Goal: Information Seeking & Learning: Understand process/instructions

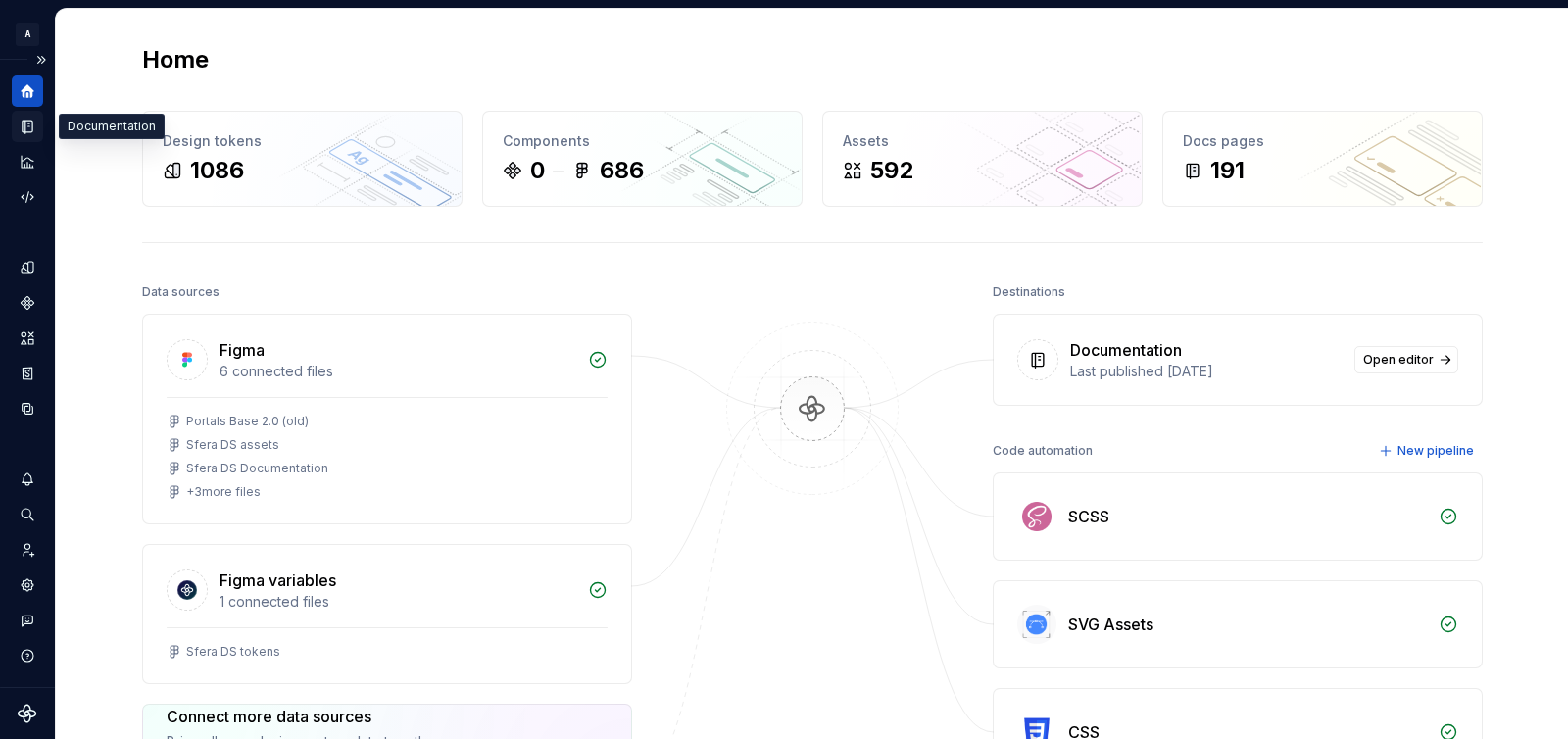
click at [31, 125] on icon "Documentation" at bounding box center [30, 126] width 8 height 11
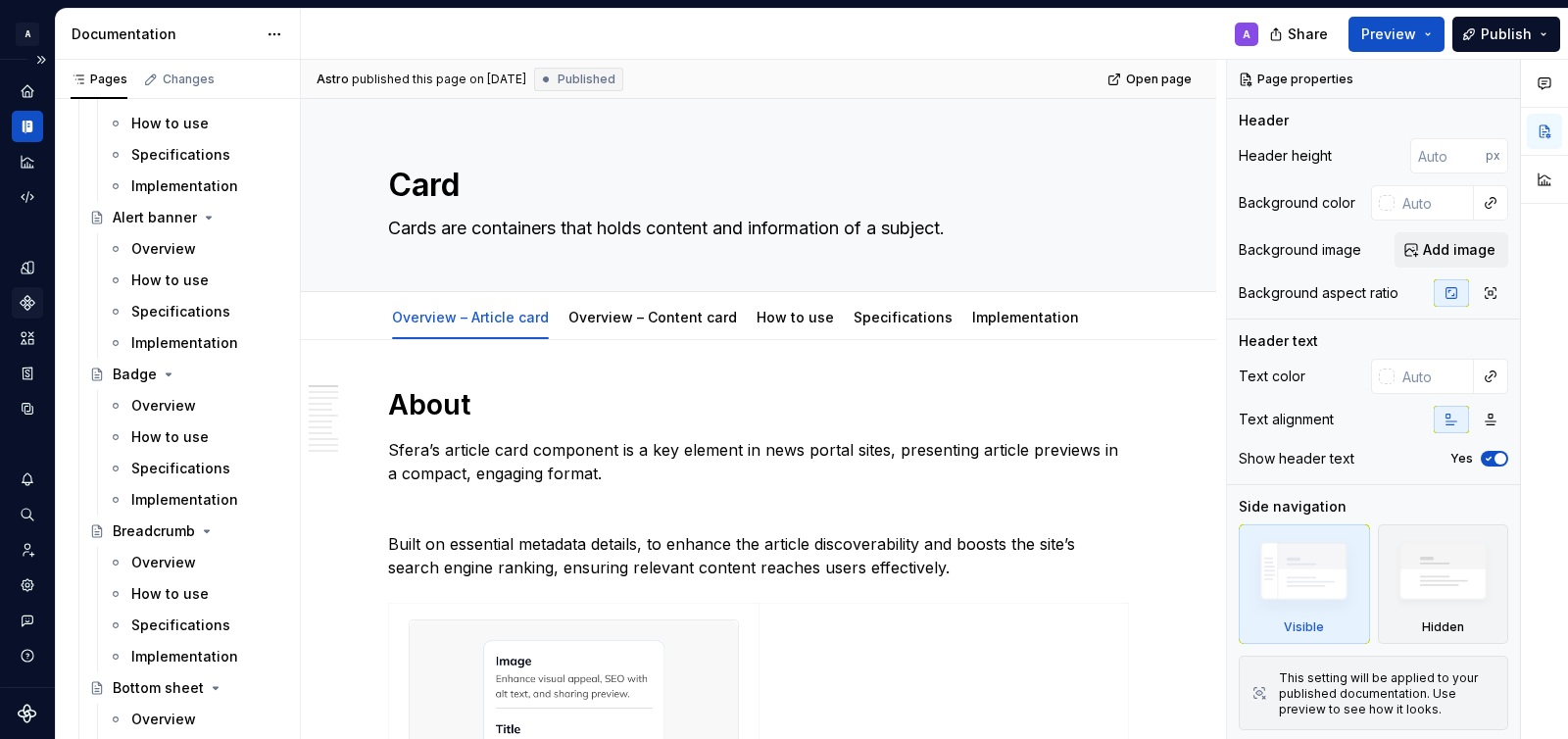
scroll to position [1316, 0]
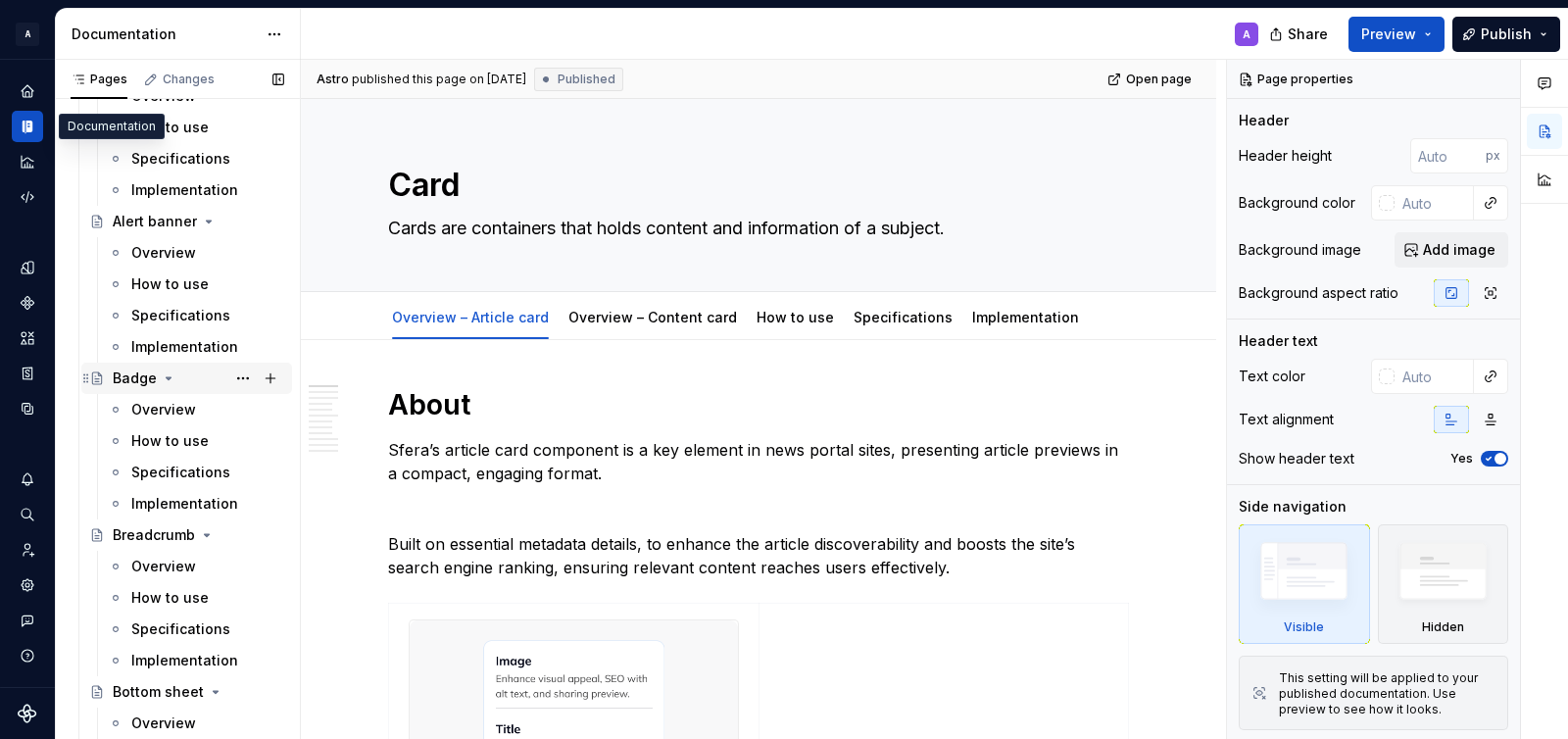
click at [123, 375] on div "Badge" at bounding box center [134, 378] width 44 height 20
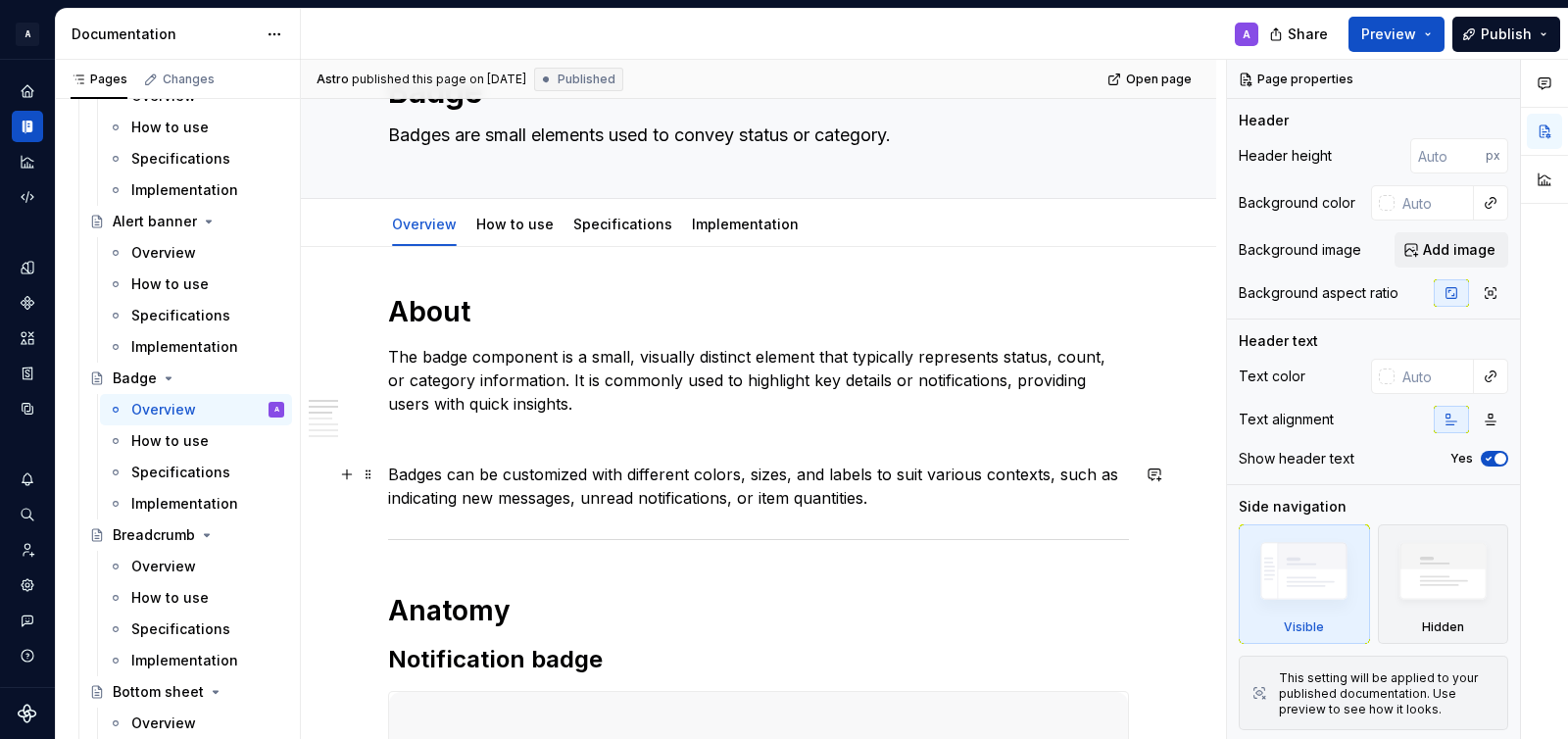
scroll to position [98, 0]
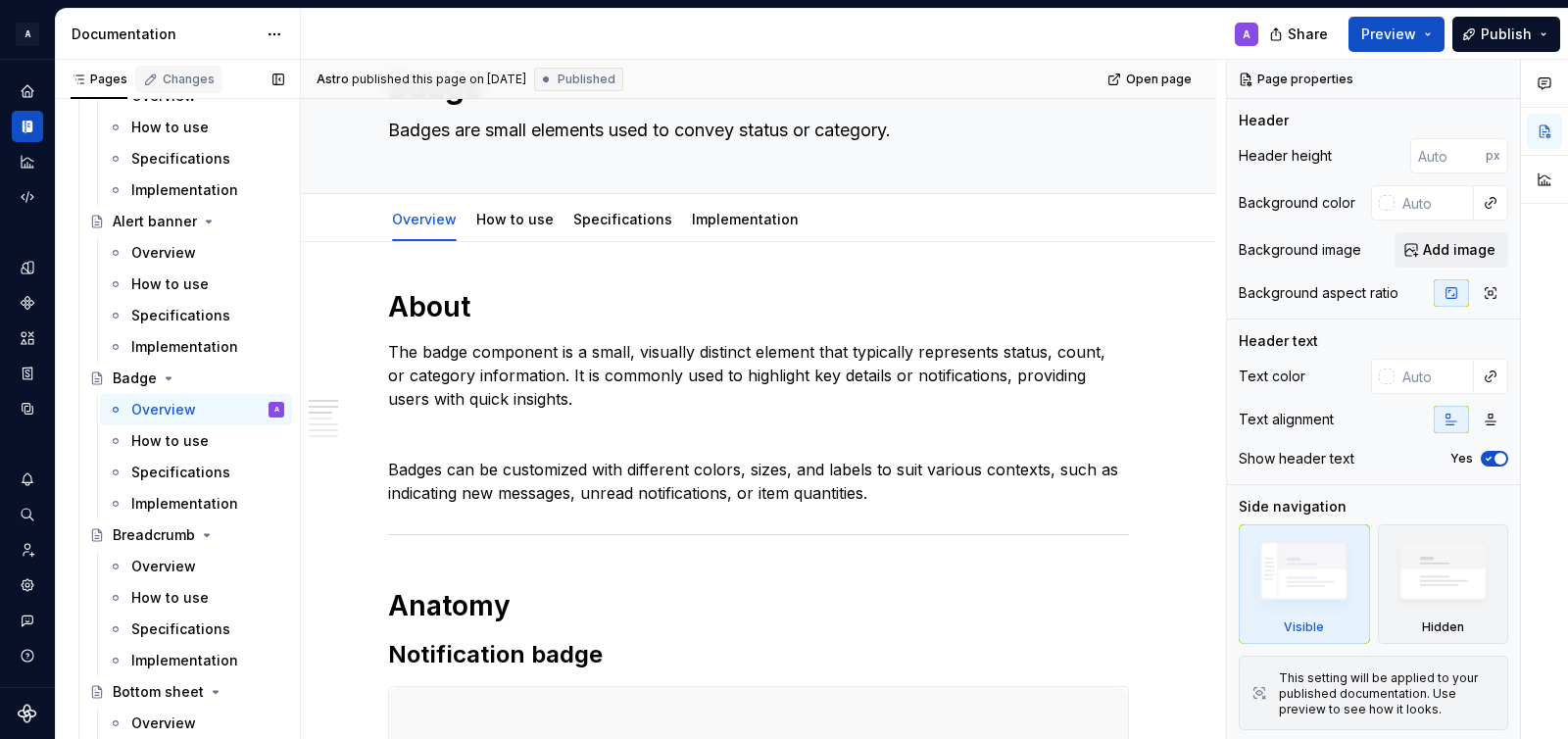
click at [180, 72] on div "Changes" at bounding box center [188, 80] width 52 height 16
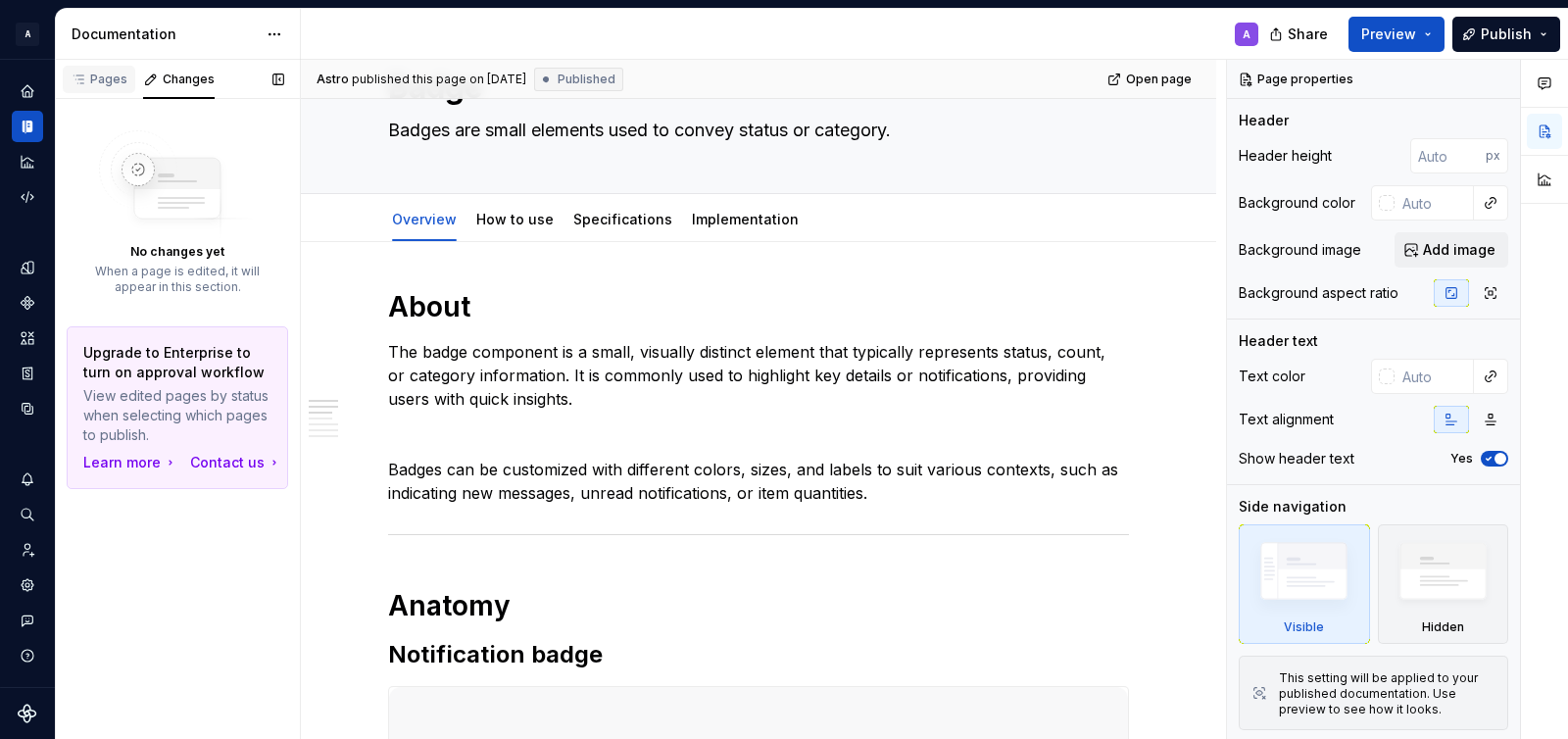
click at [102, 80] on div "Pages" at bounding box center [99, 80] width 57 height 16
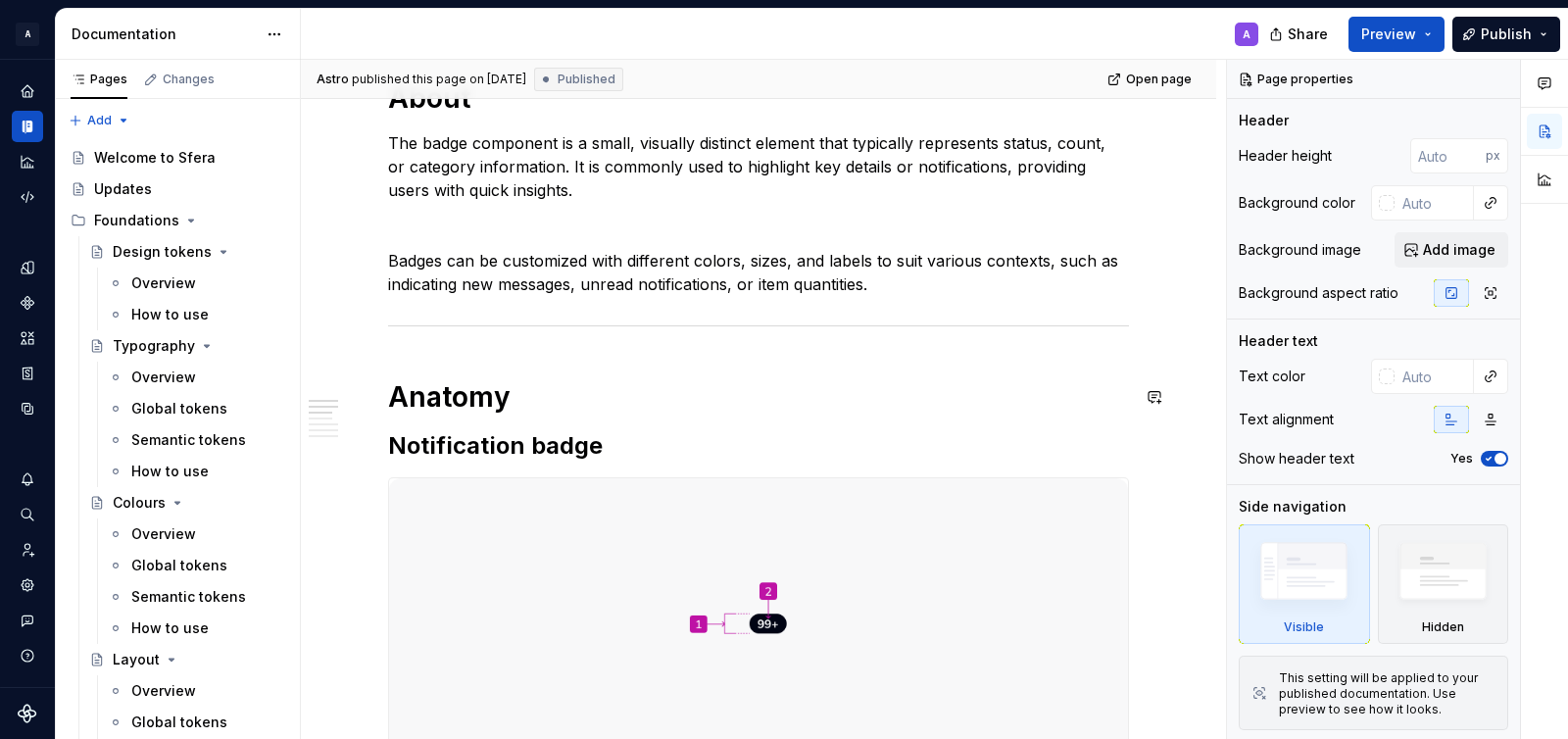
scroll to position [291, 0]
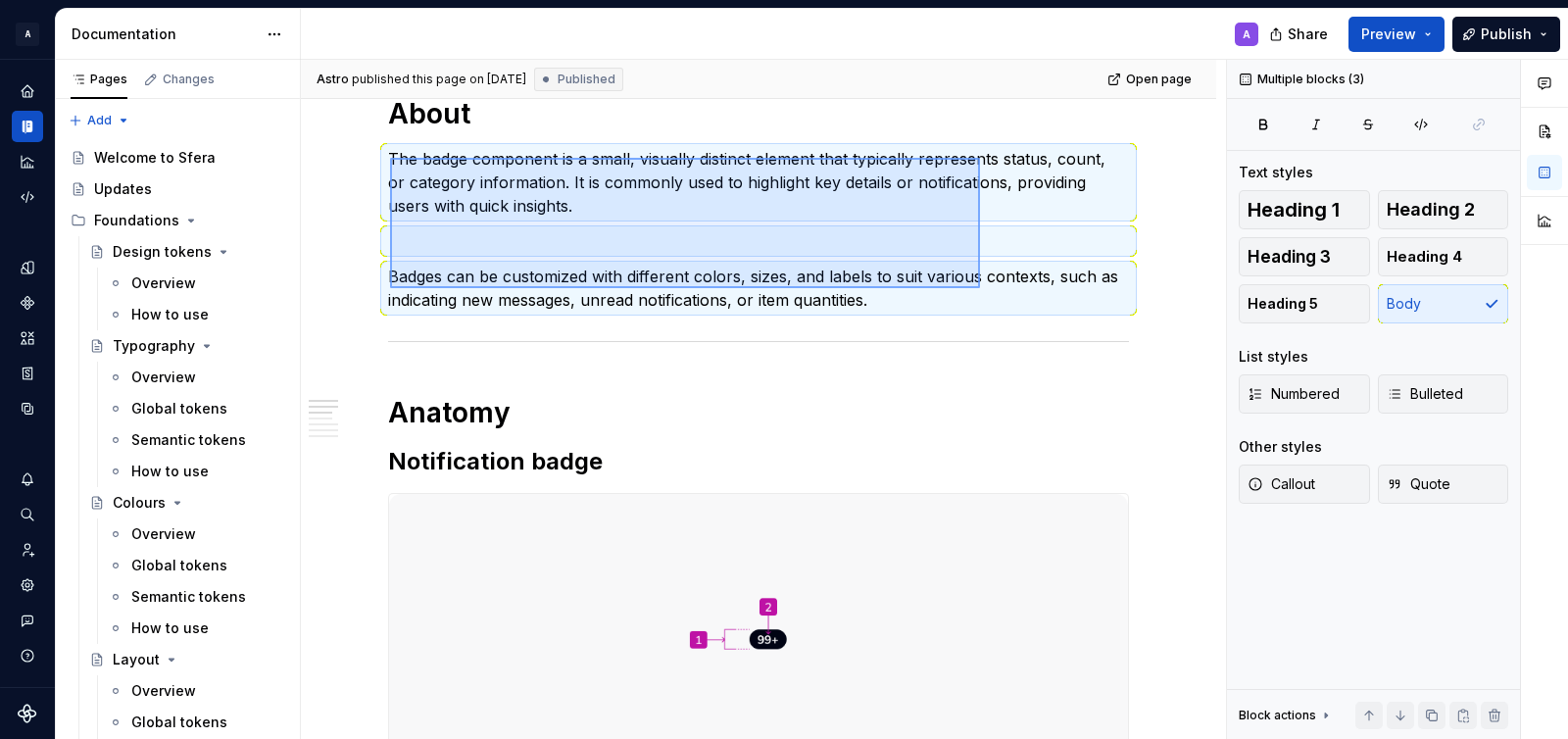
drag, startPoint x: 390, startPoint y: 158, endPoint x: 982, endPoint y: 293, distance: 607.2
click at [982, 292] on div "**********" at bounding box center [762, 400] width 925 height 680
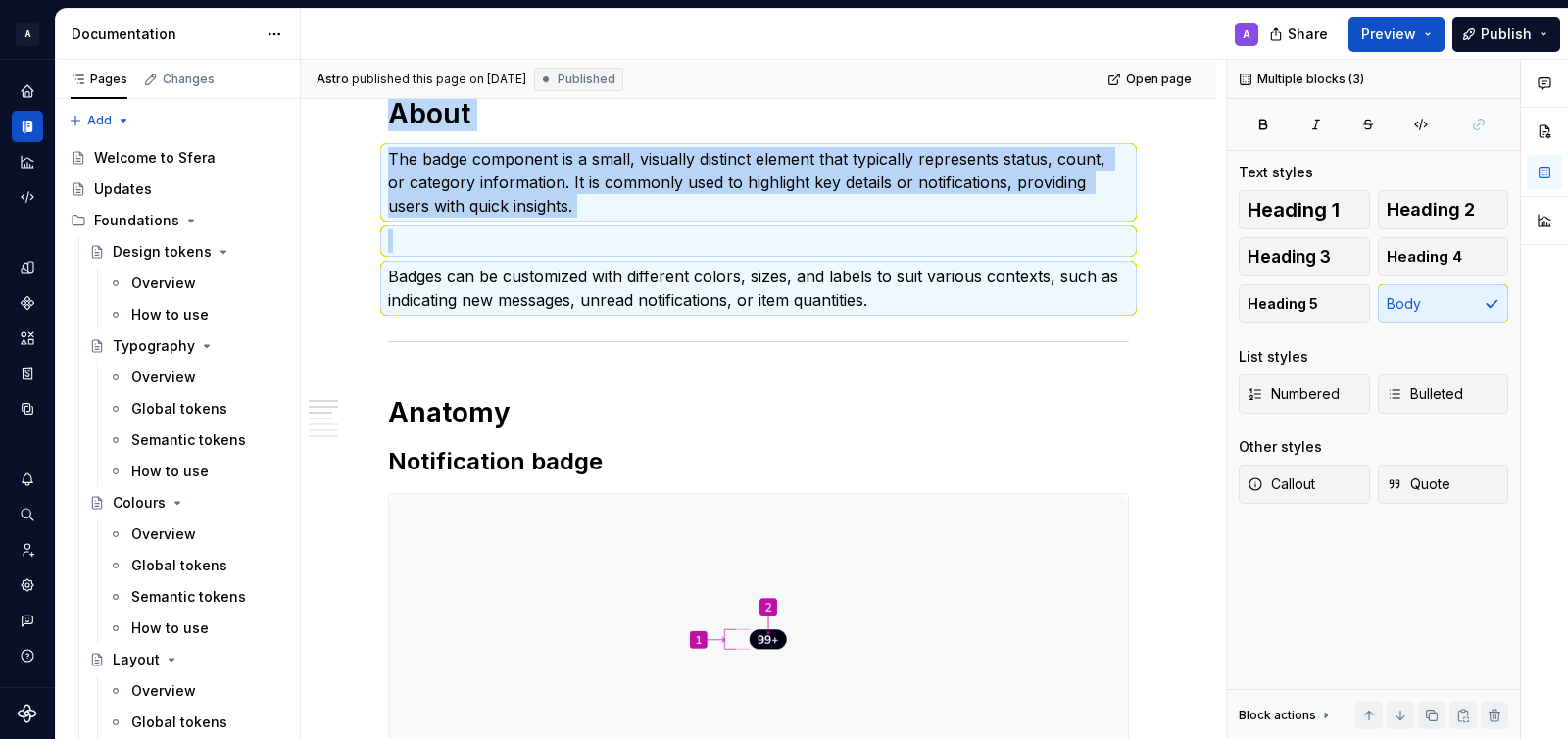
click at [723, 181] on p "The badge component is a small, visually distinct element that typically repres…" at bounding box center [758, 182] width 741 height 71
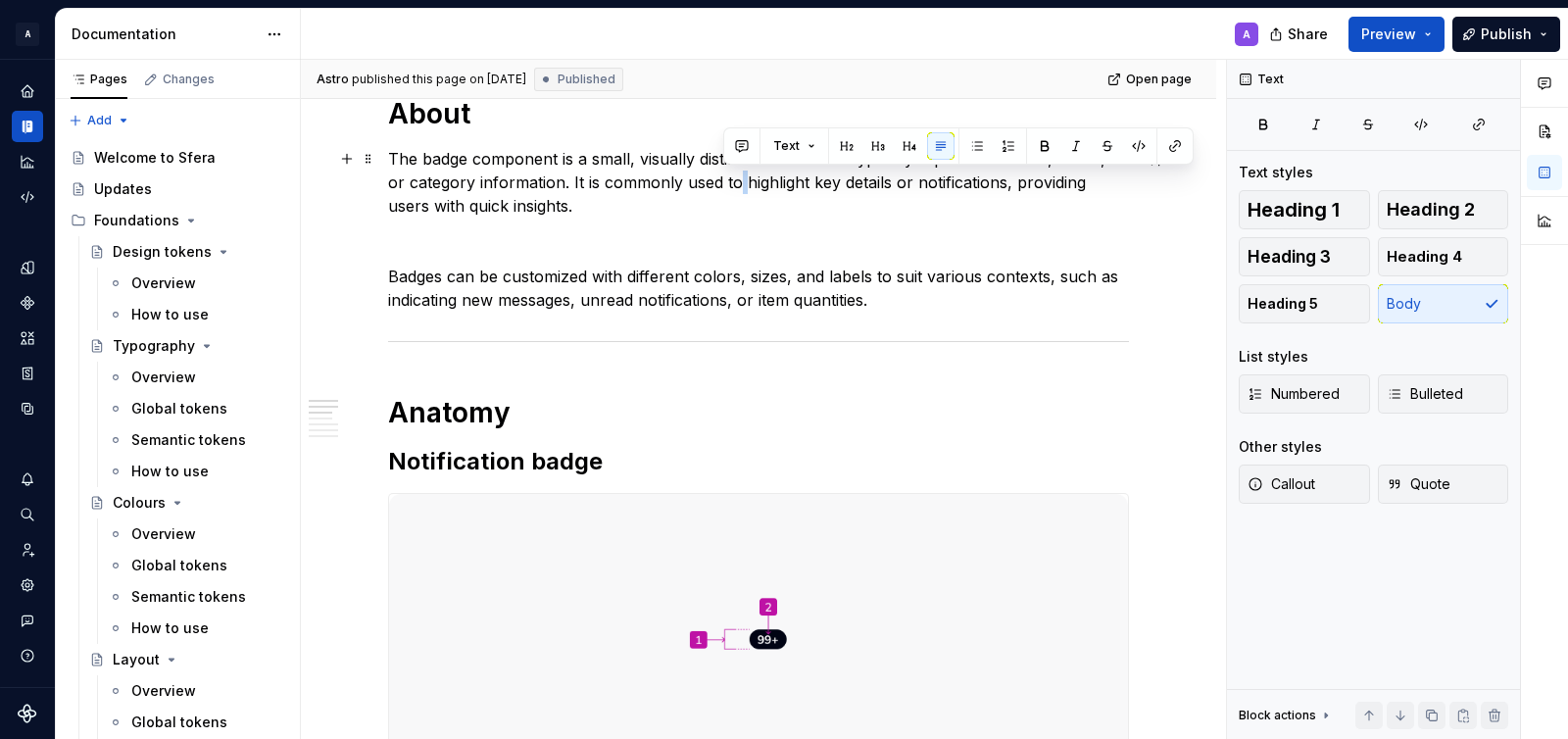
click at [651, 175] on p "The badge component is a small, visually distinct element that typically repres…" at bounding box center [758, 182] width 741 height 71
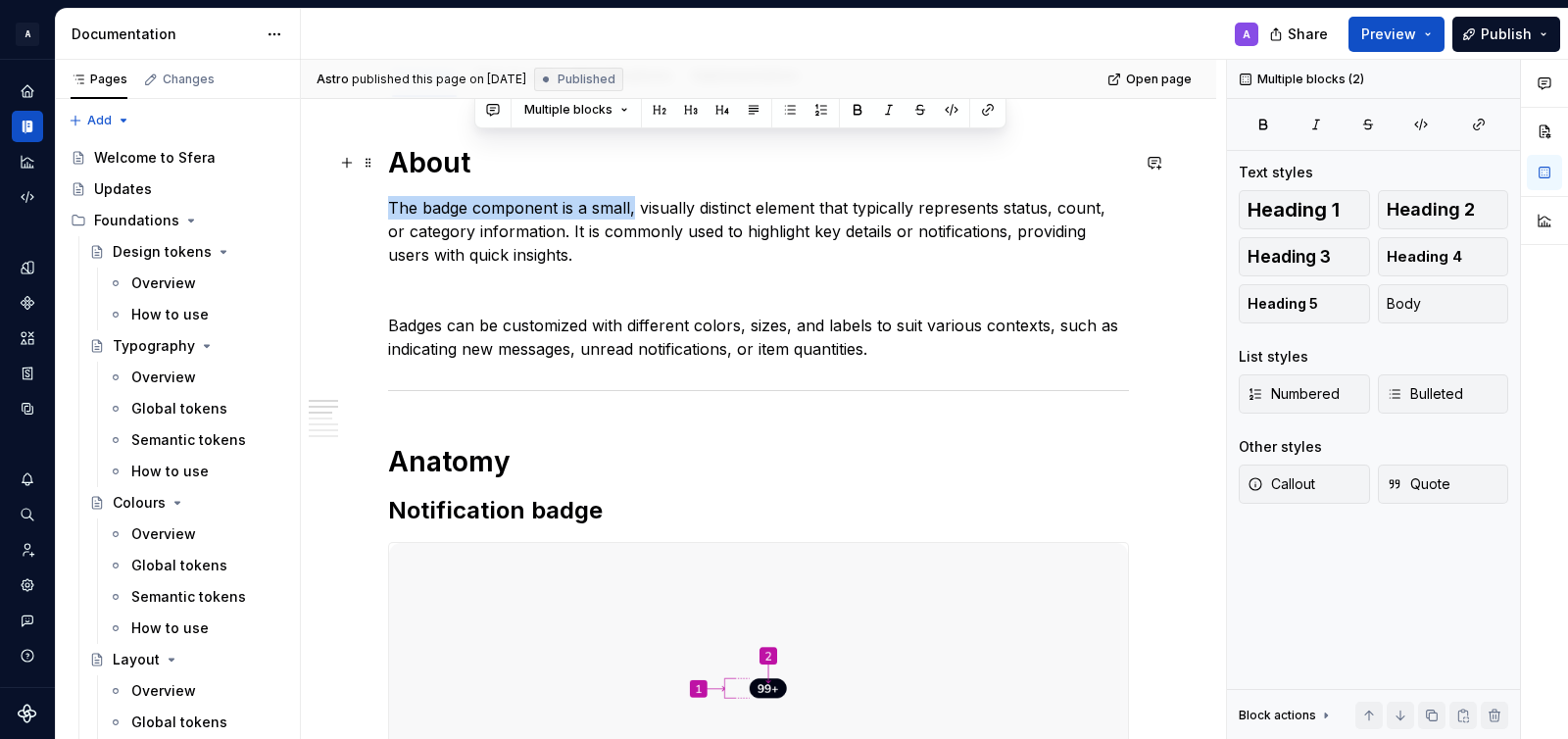
scroll to position [194, 0]
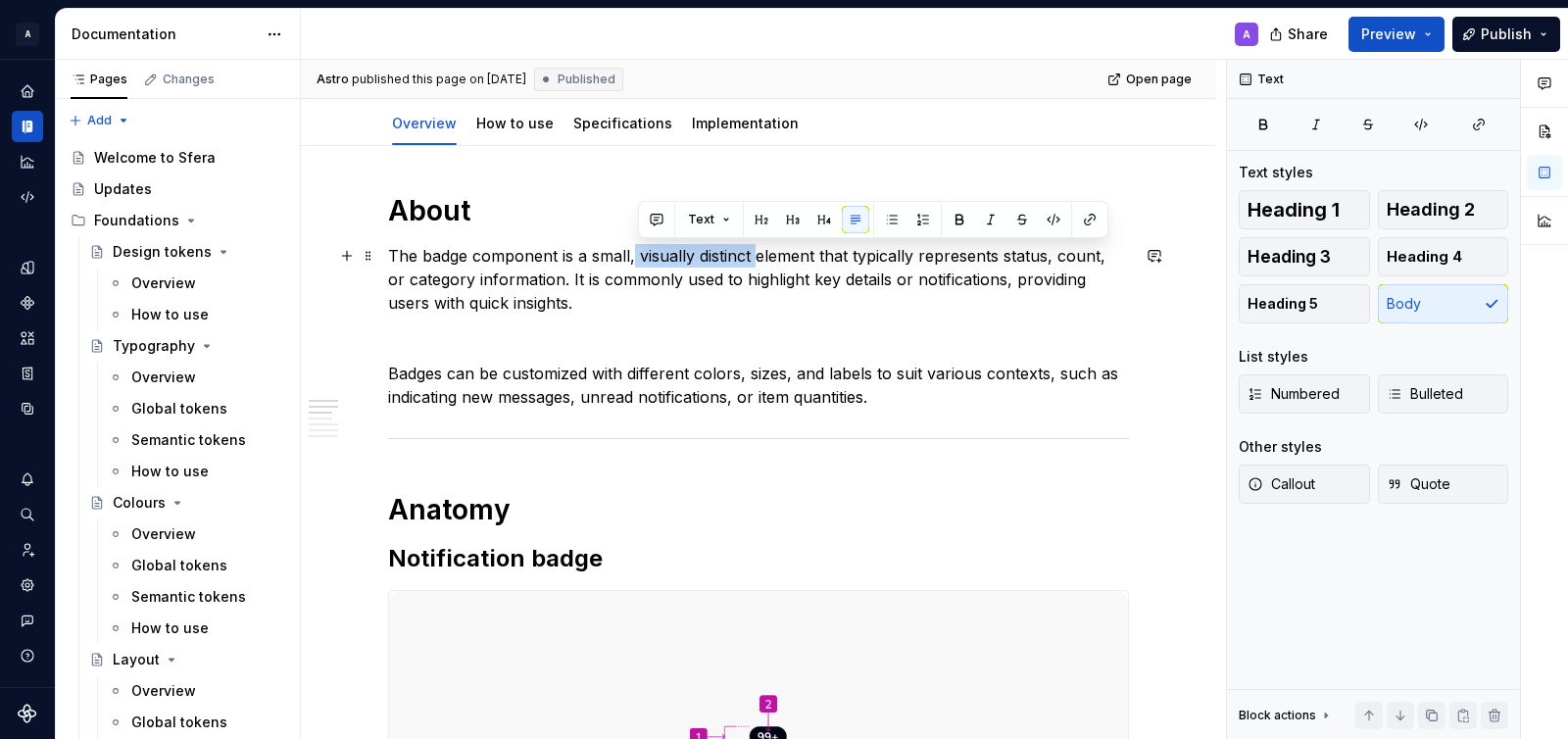
drag, startPoint x: 636, startPoint y: 158, endPoint x: 762, endPoint y: 254, distance: 158.4
click at [762, 255] on p "The badge component is a small, visually distinct element that typically repres…" at bounding box center [758, 280] width 741 height 71
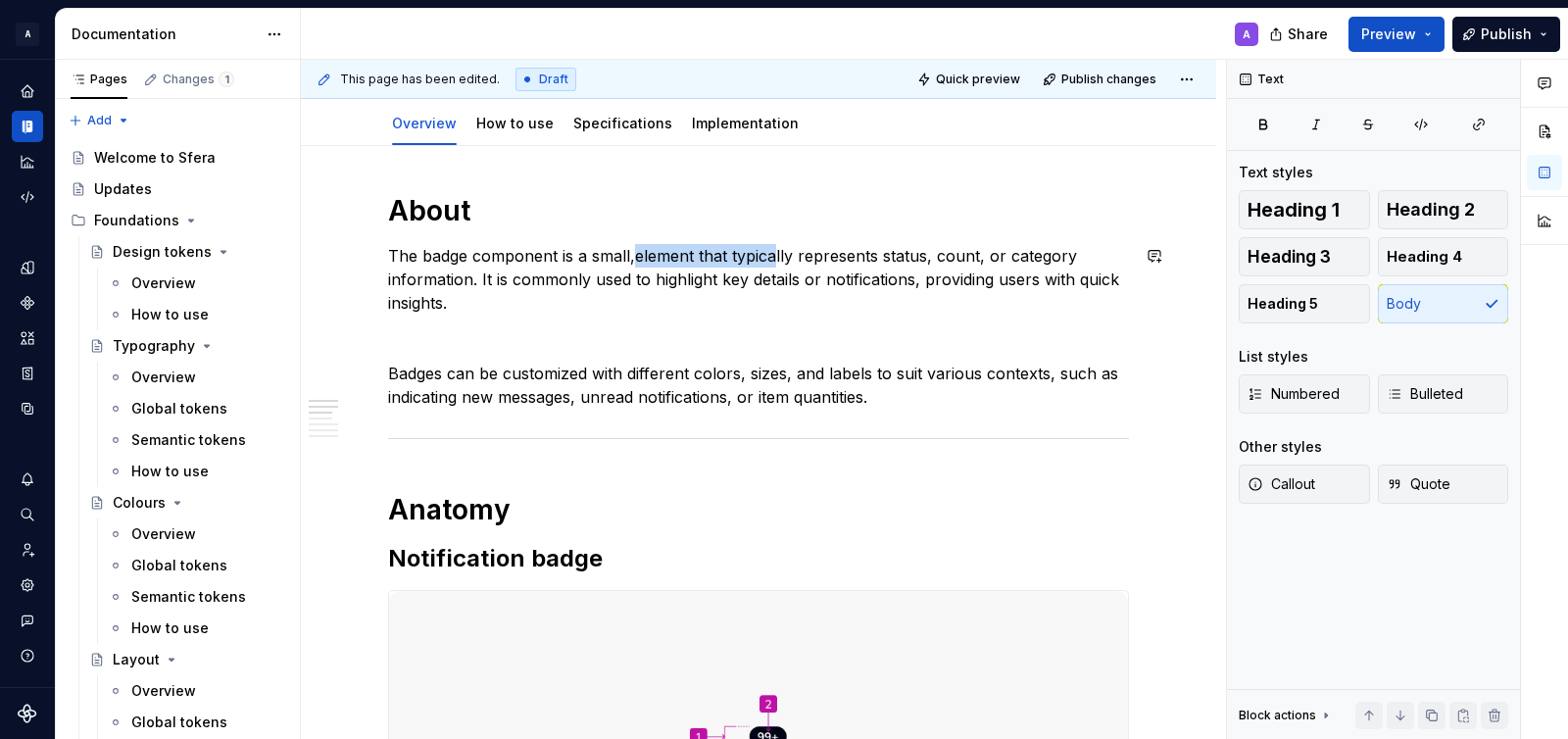
type textarea "*"
click at [1078, 250] on p "The badge component is a small element that typically represents status, count,…" at bounding box center [758, 280] width 741 height 71
click at [882, 259] on p "The badge component is a small element that typically represents status, count,…" at bounding box center [758, 280] width 741 height 71
click at [575, 371] on p "Badges can be customized with different colors, sizes, and labels to suit vario…" at bounding box center [758, 385] width 741 height 47
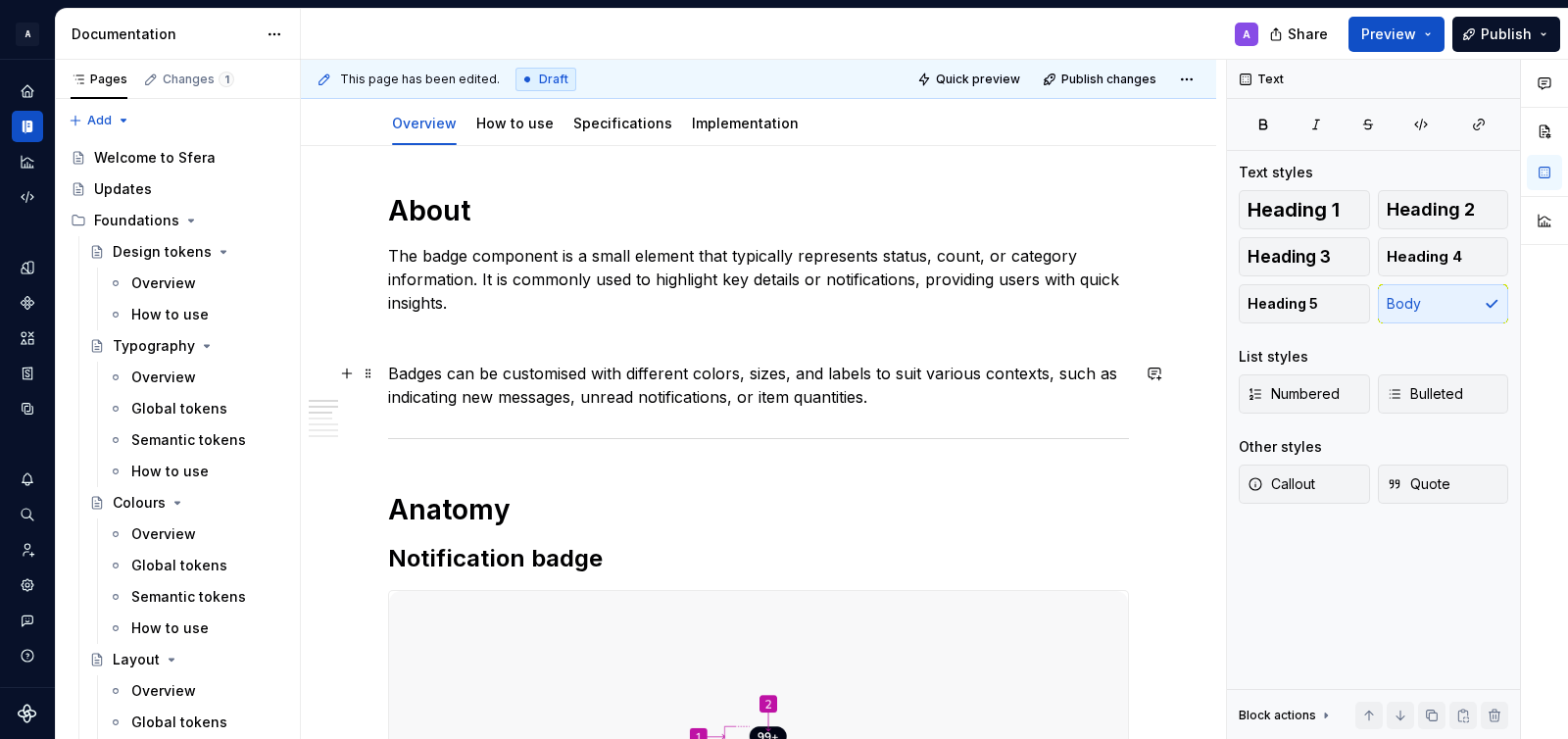
click at [726, 377] on p "Badges can be customised with different colors, sizes, and labels to suit vario…" at bounding box center [758, 385] width 741 height 47
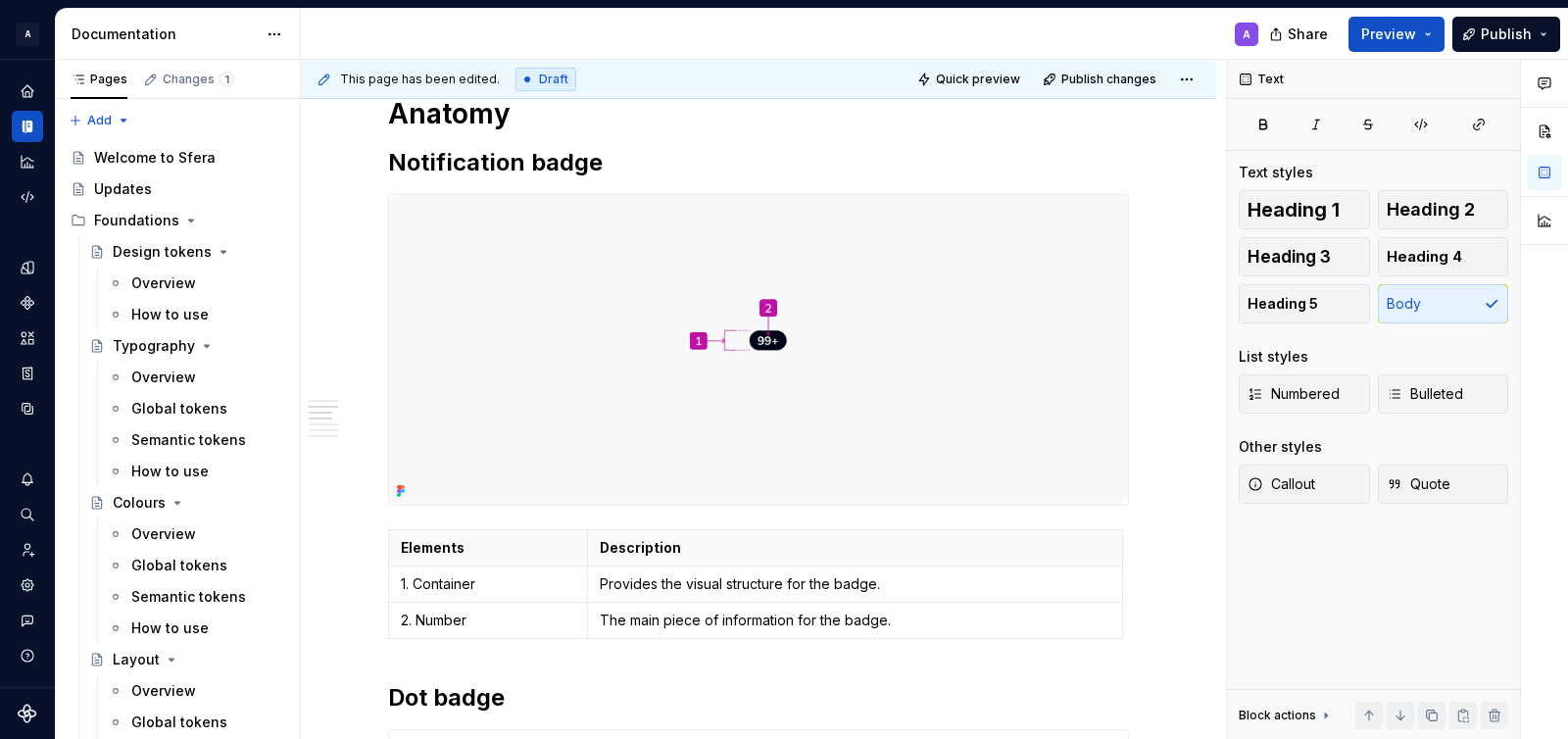
scroll to position [0, 0]
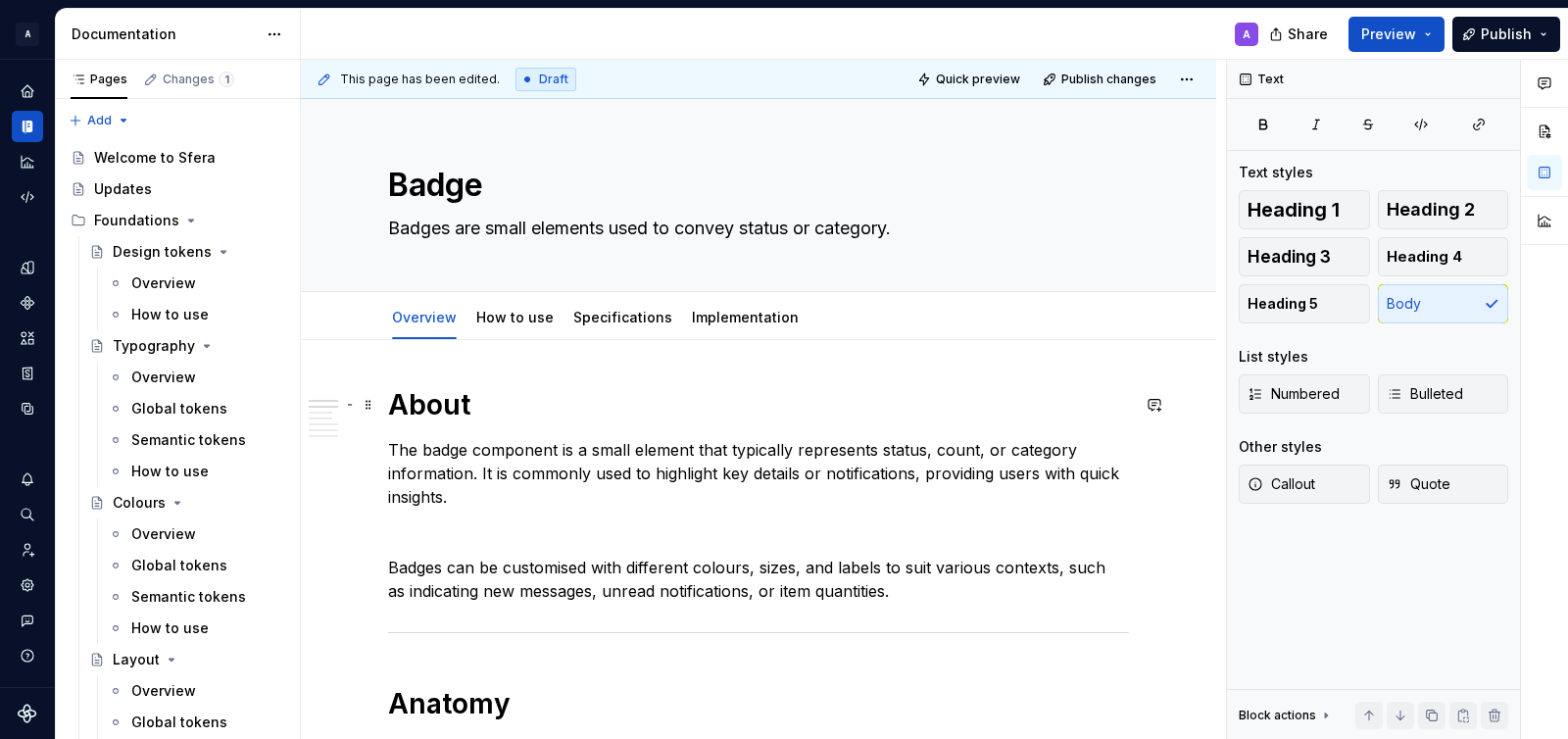
click at [599, 441] on p "The badge component is a small element that typically represents status, count,…" at bounding box center [758, 474] width 741 height 71
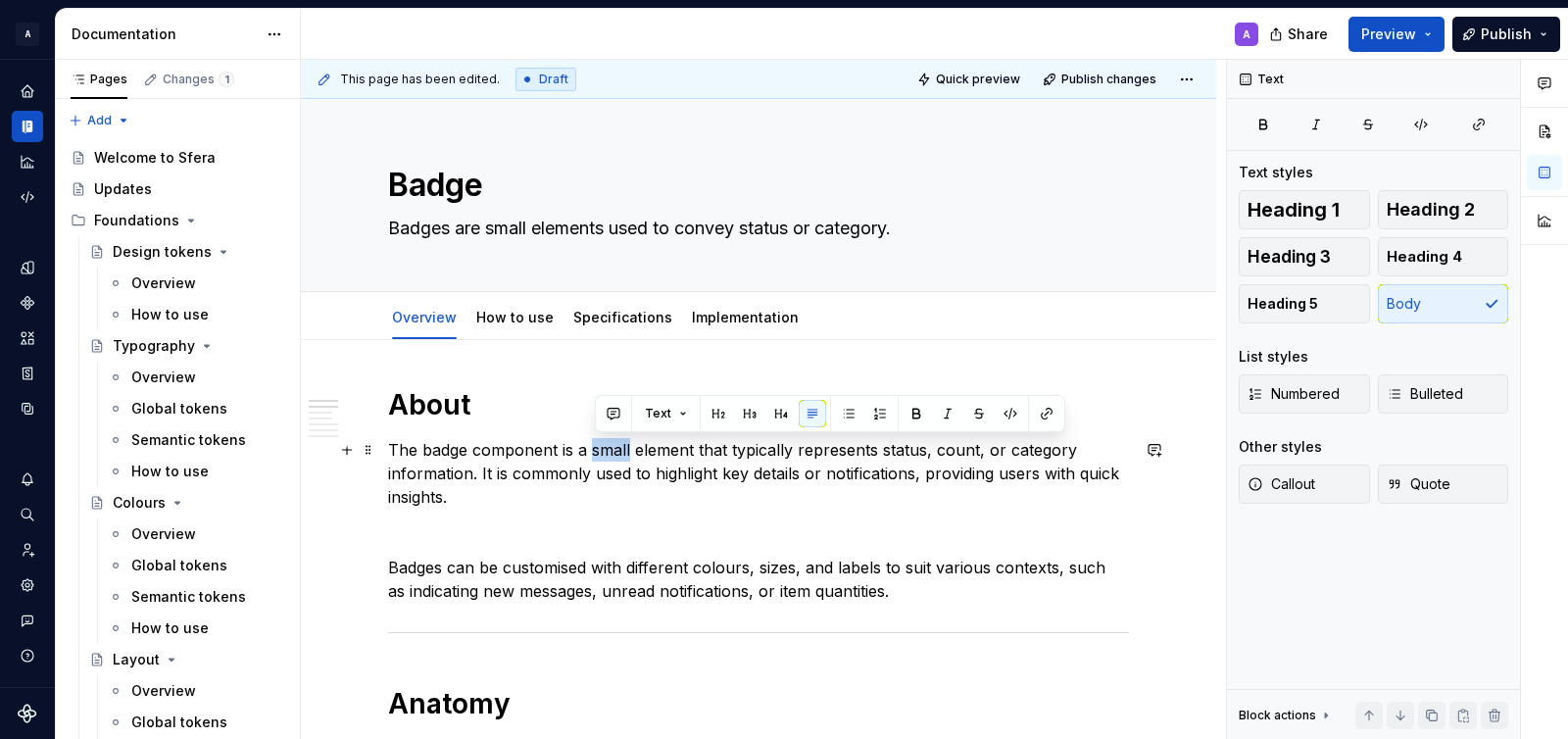
click at [635, 456] on p "The badge component is a small element that typically represents status, count,…" at bounding box center [758, 474] width 741 height 71
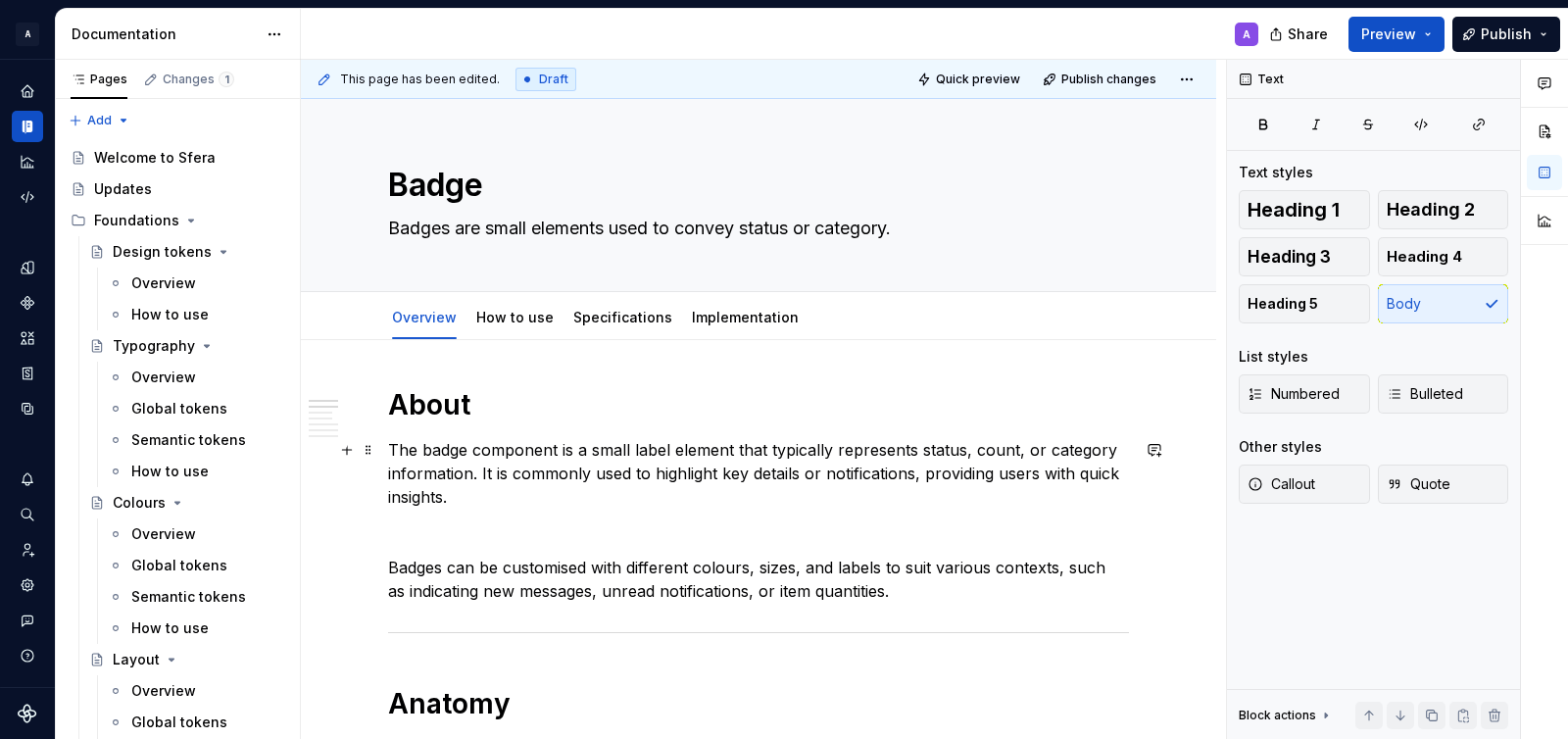
click at [780, 448] on p "The badge component is a small label element that typically represents status, …" at bounding box center [758, 474] width 741 height 71
click at [676, 449] on p "The badge component is a small label element that typically represents status, …" at bounding box center [758, 474] width 741 height 71
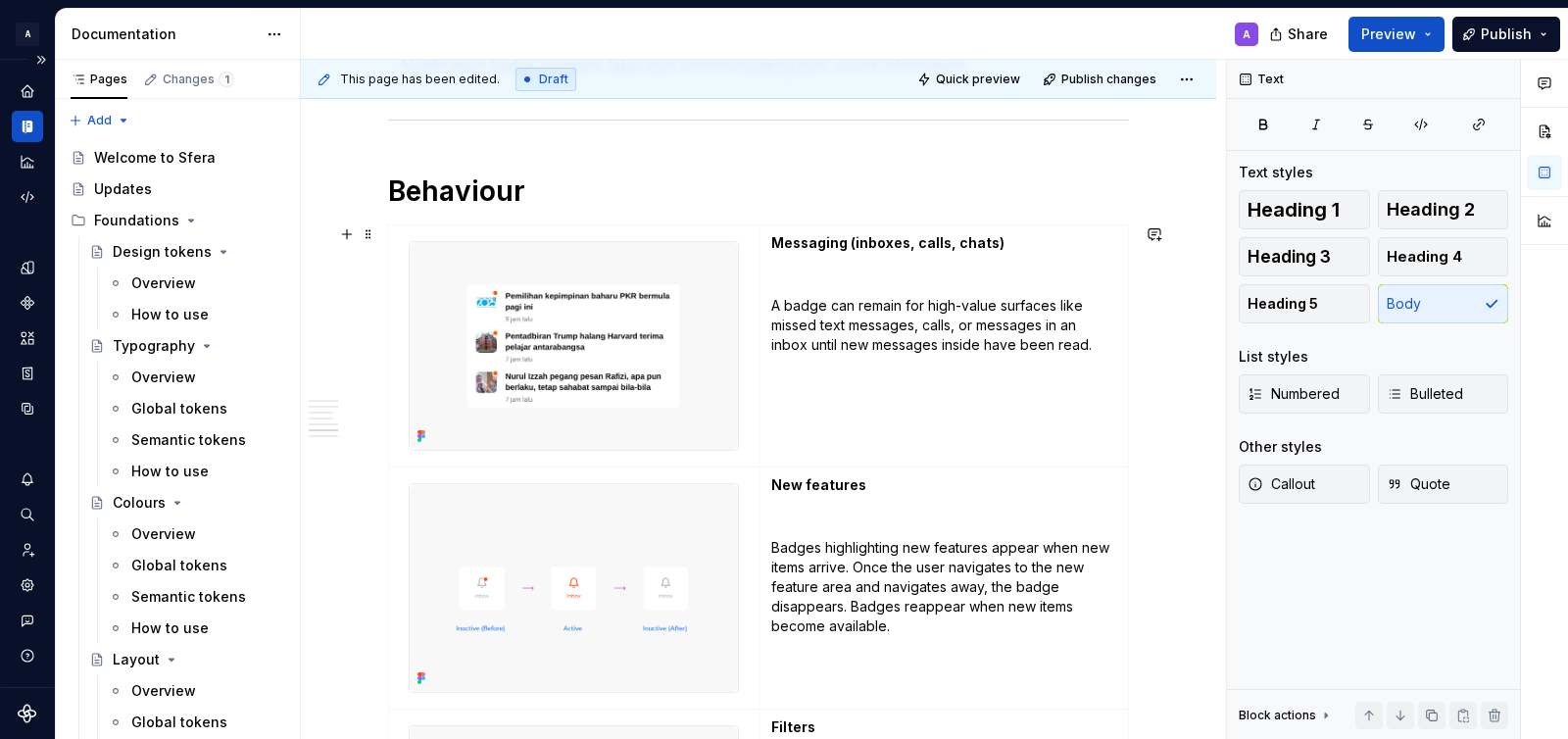
scroll to position [2383, 0]
click at [833, 349] on p "A badge can remain for high-value surfaces like missed text messages, calls, or…" at bounding box center [944, 327] width 345 height 59
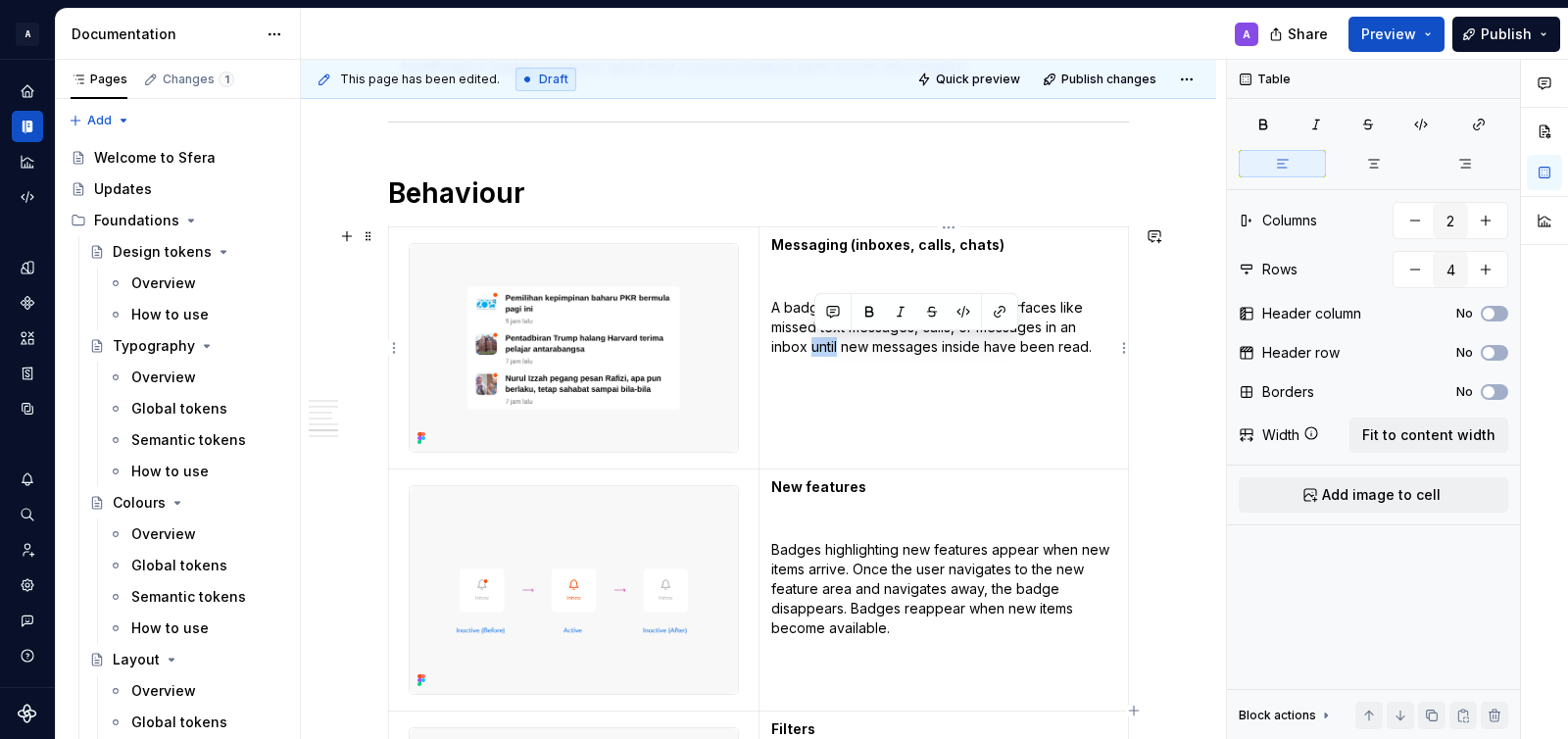
click at [833, 349] on p "A badge can remain for high-value surfaces like missed text messages, calls, or…" at bounding box center [944, 327] width 345 height 59
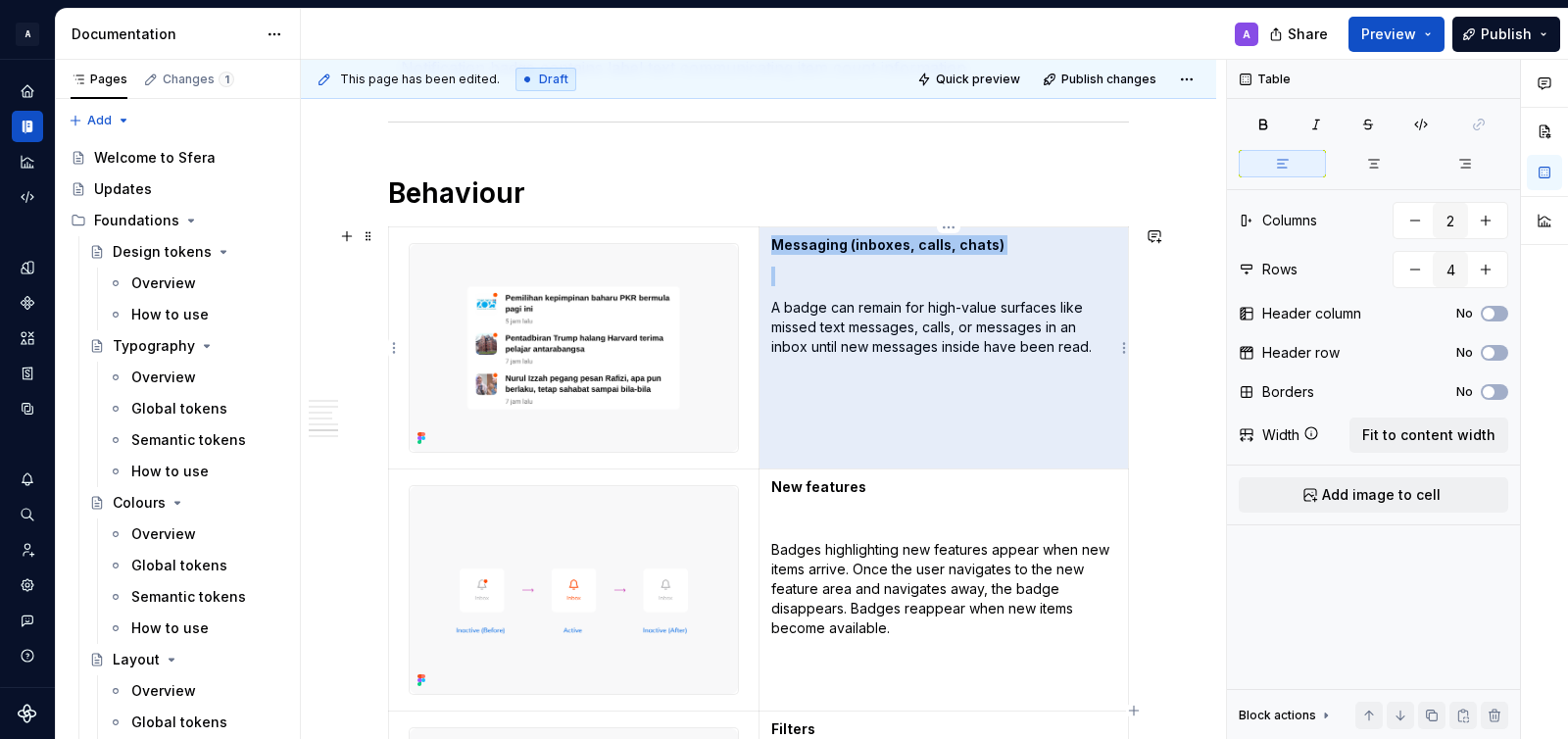
click at [833, 349] on p "A badge can remain for high-value surfaces like missed text messages, calls, or…" at bounding box center [944, 327] width 345 height 59
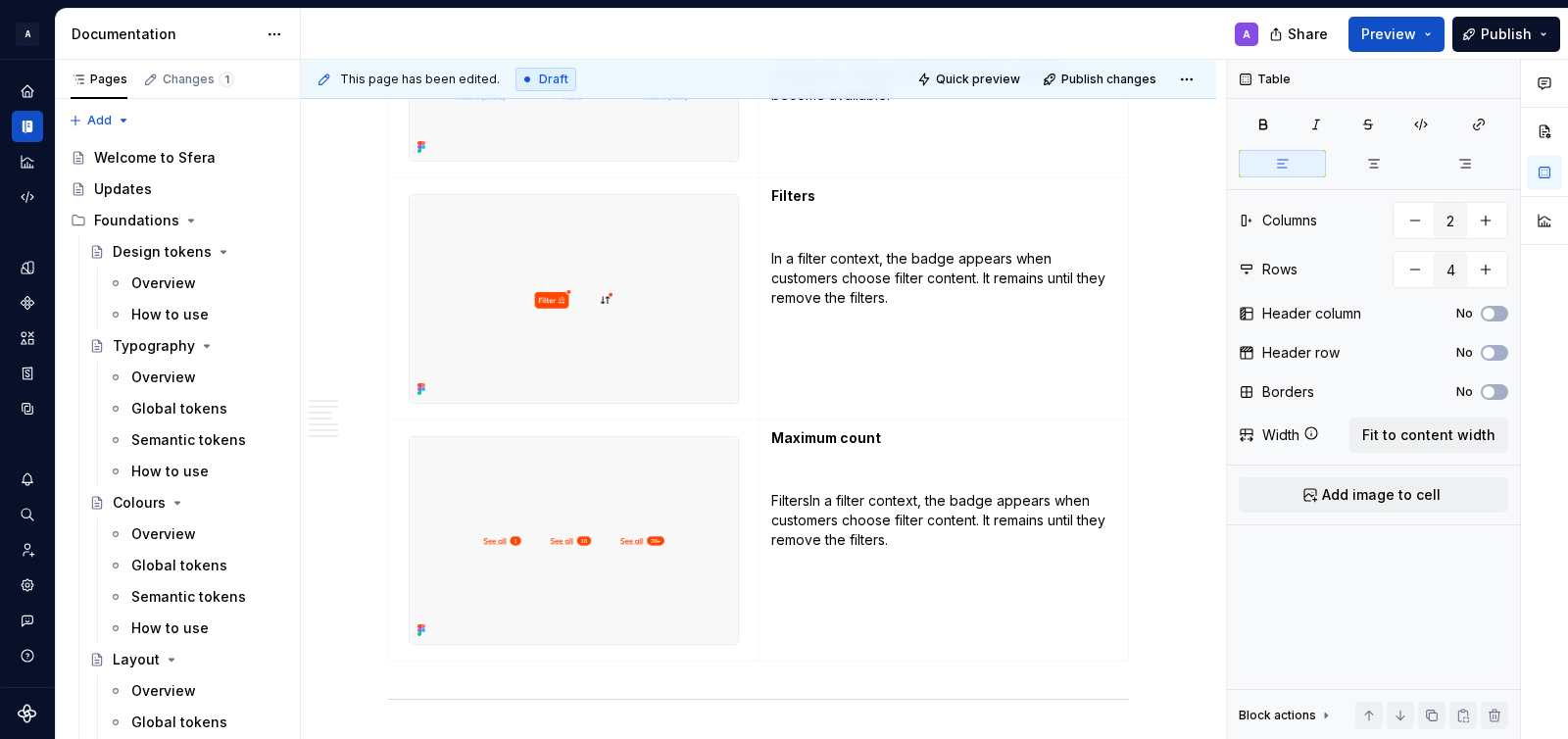
scroll to position [2918, 0]
click at [814, 504] on p "FiltersIn a filter context, the badge appears when customers choose filter cont…" at bounding box center [944, 518] width 345 height 59
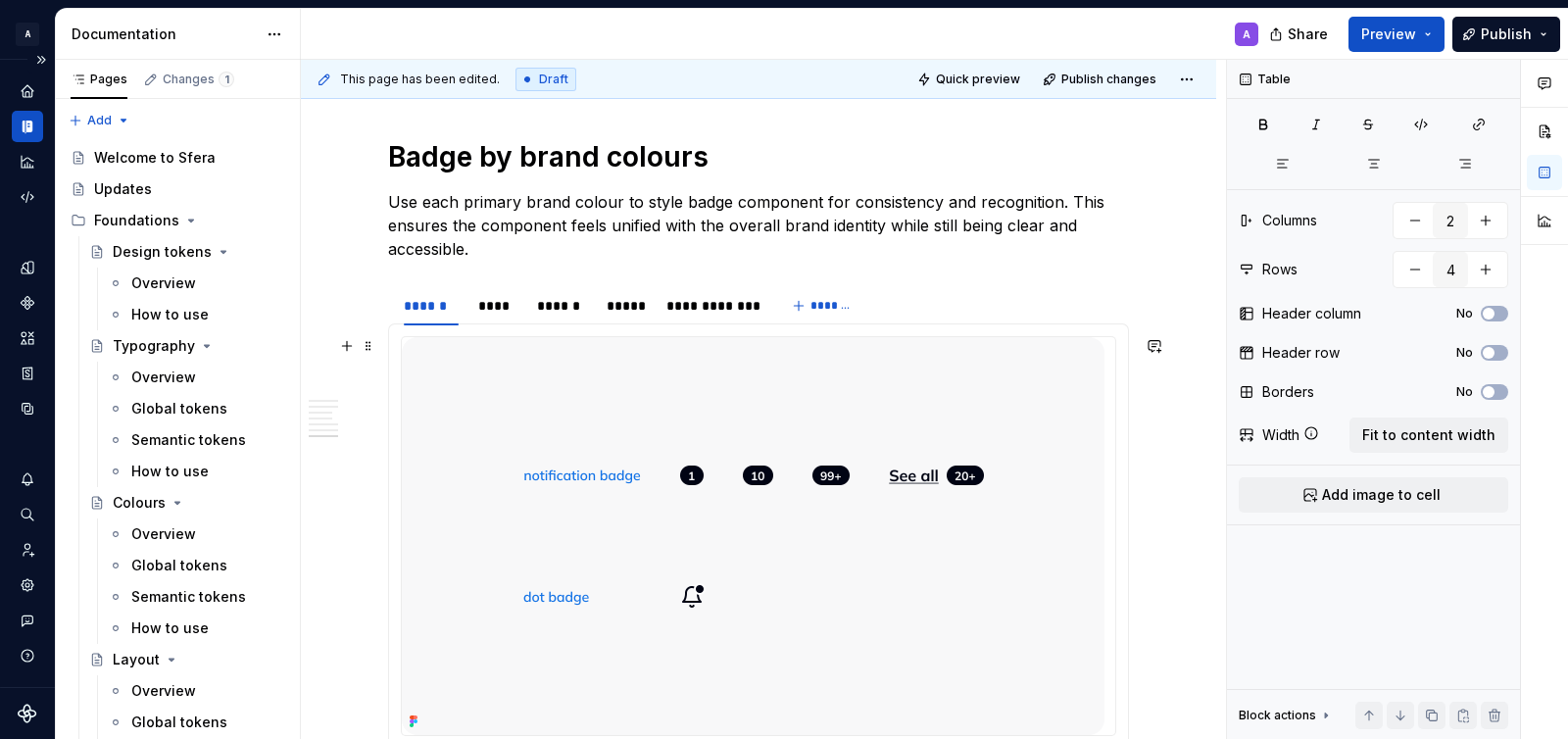
scroll to position [3526, 0]
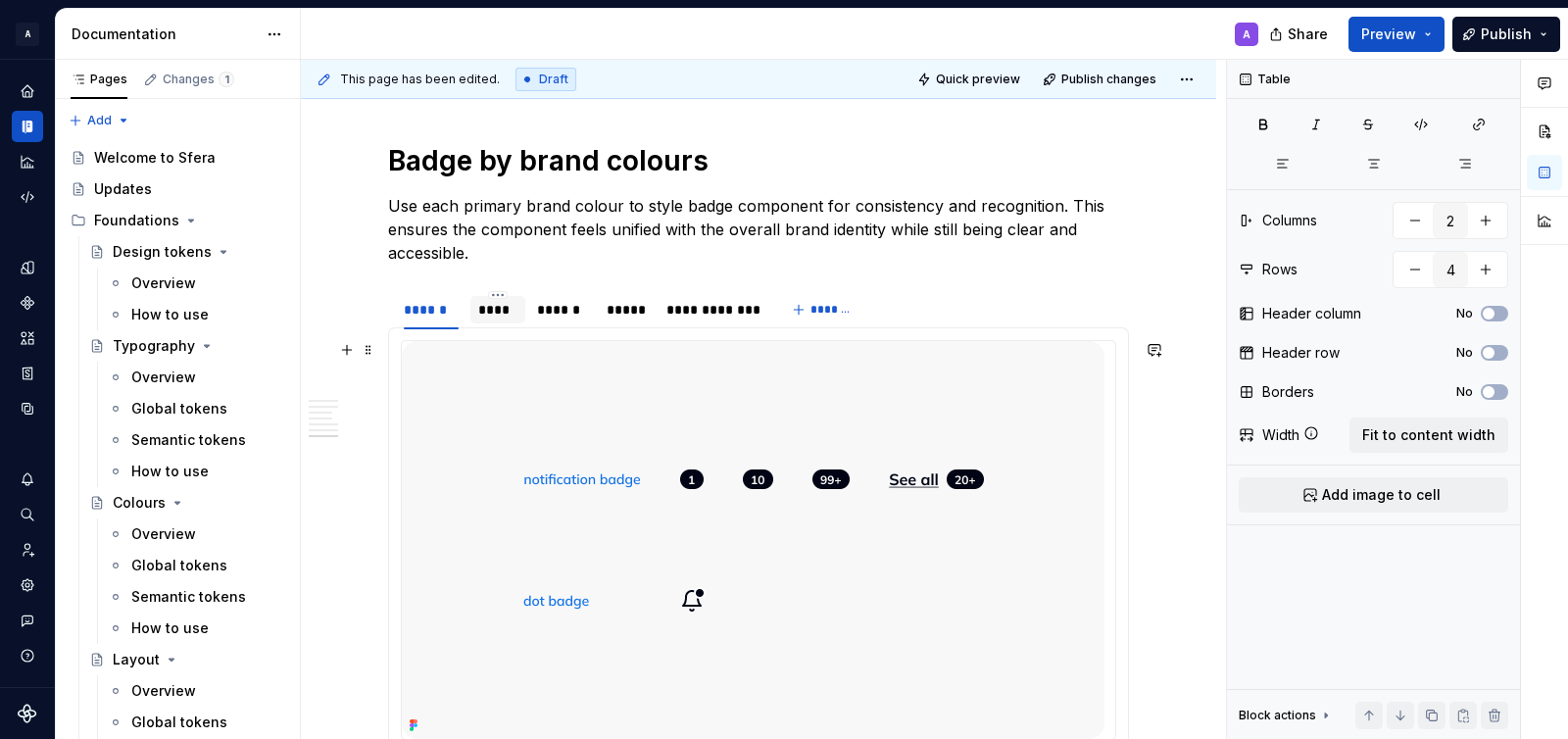
click at [503, 311] on div "****" at bounding box center [498, 309] width 39 height 20
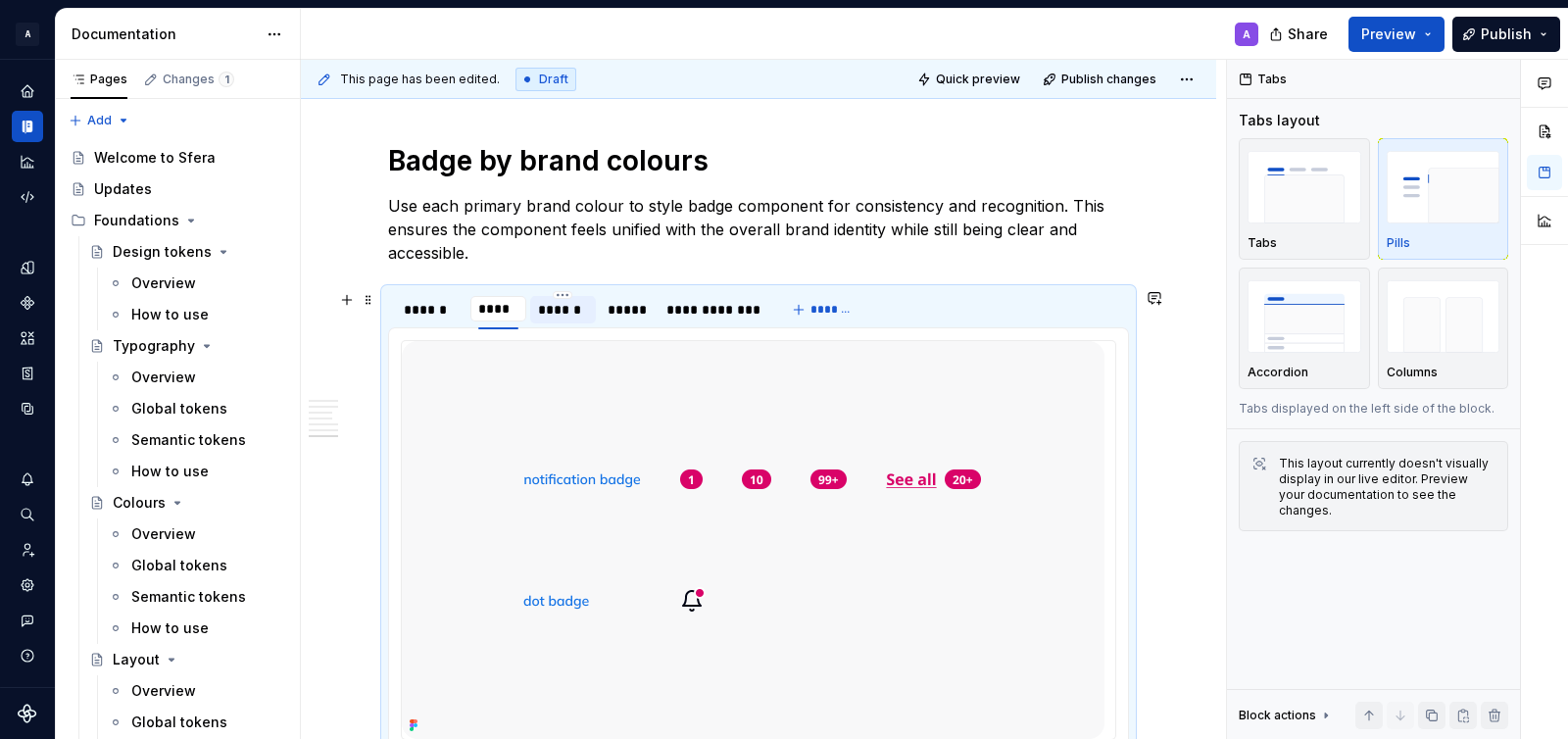
click at [561, 320] on div "******" at bounding box center [562, 309] width 66 height 28
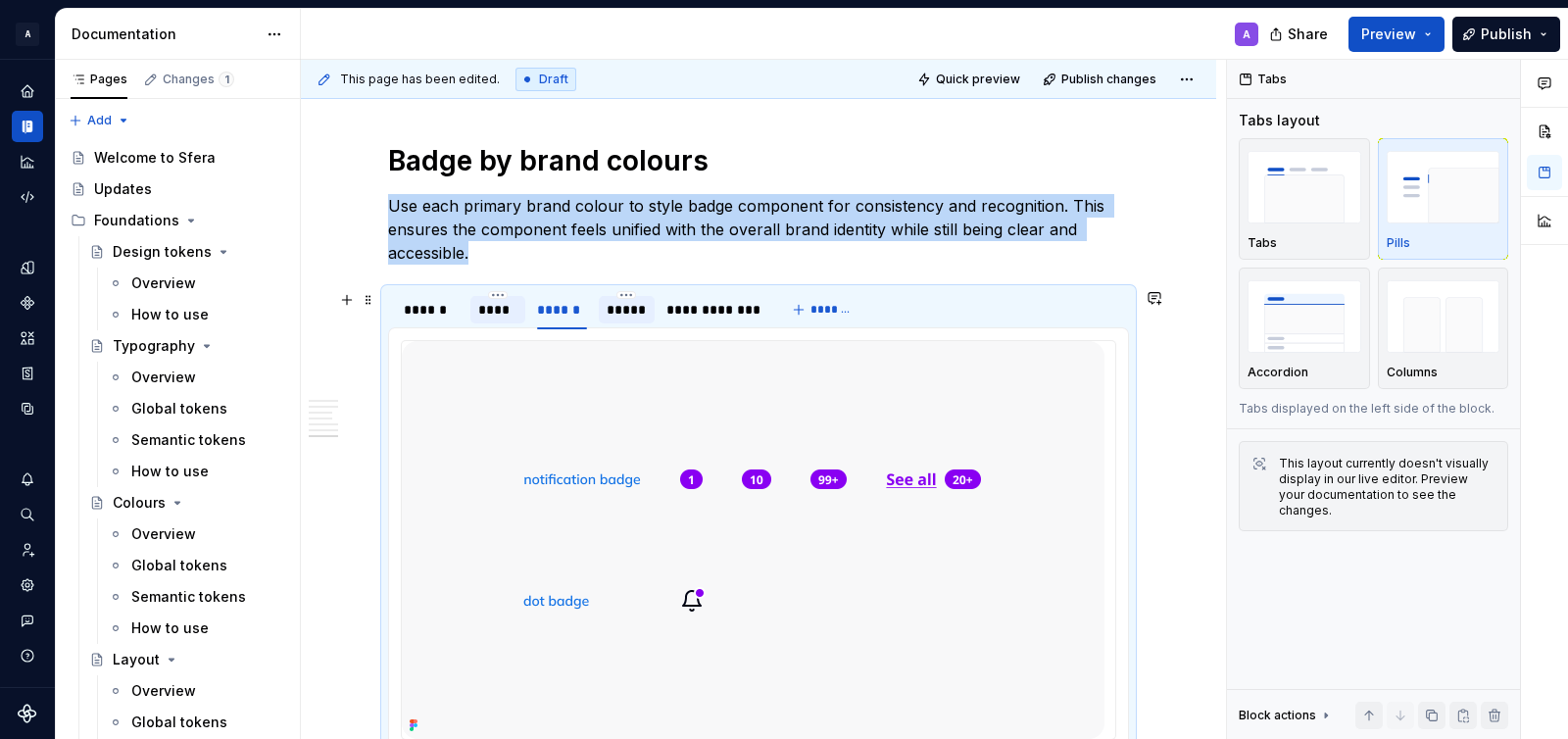
click at [628, 309] on div "*****" at bounding box center [626, 309] width 39 height 20
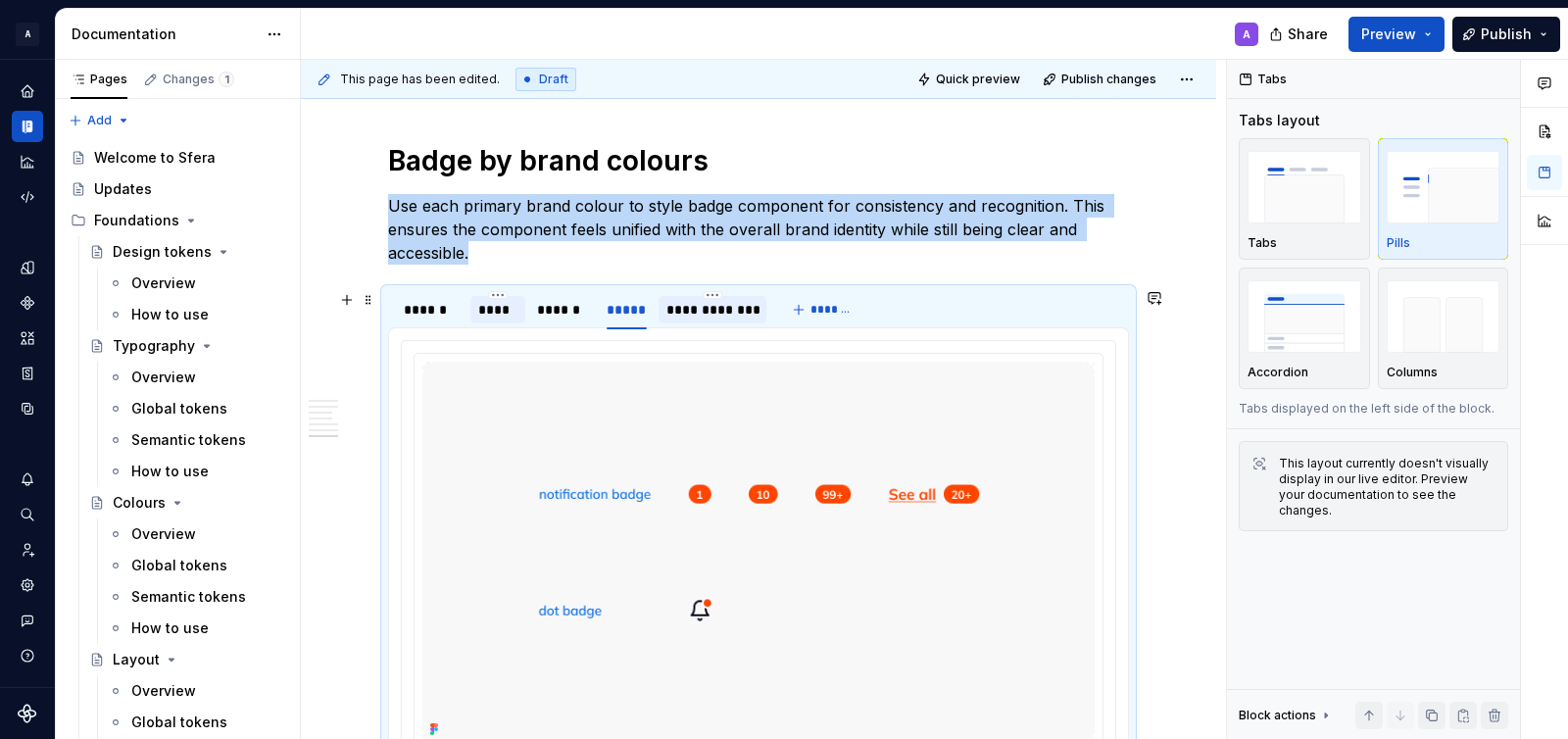
click at [683, 307] on div "**********" at bounding box center [713, 309] width 93 height 20
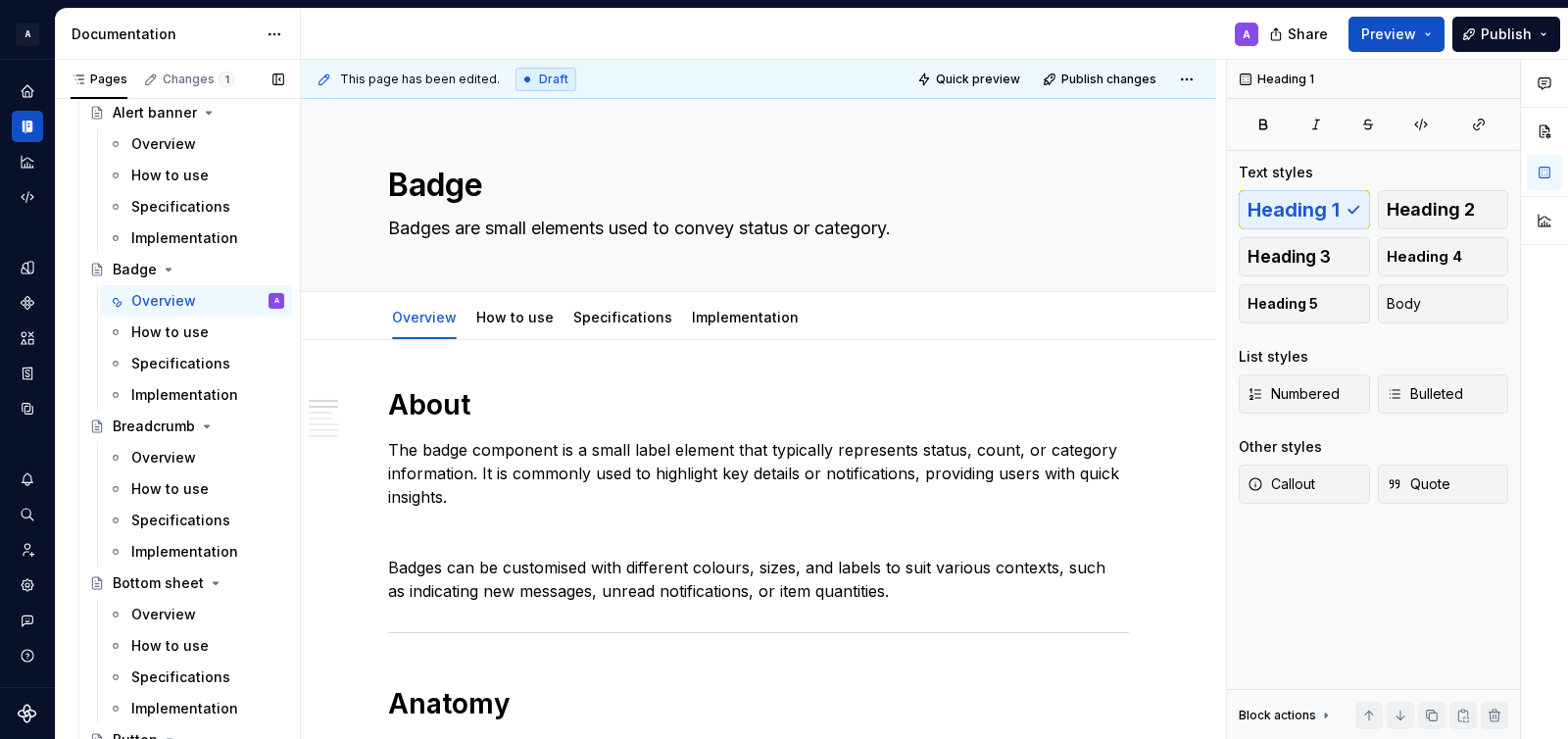
scroll to position [1432, 0]
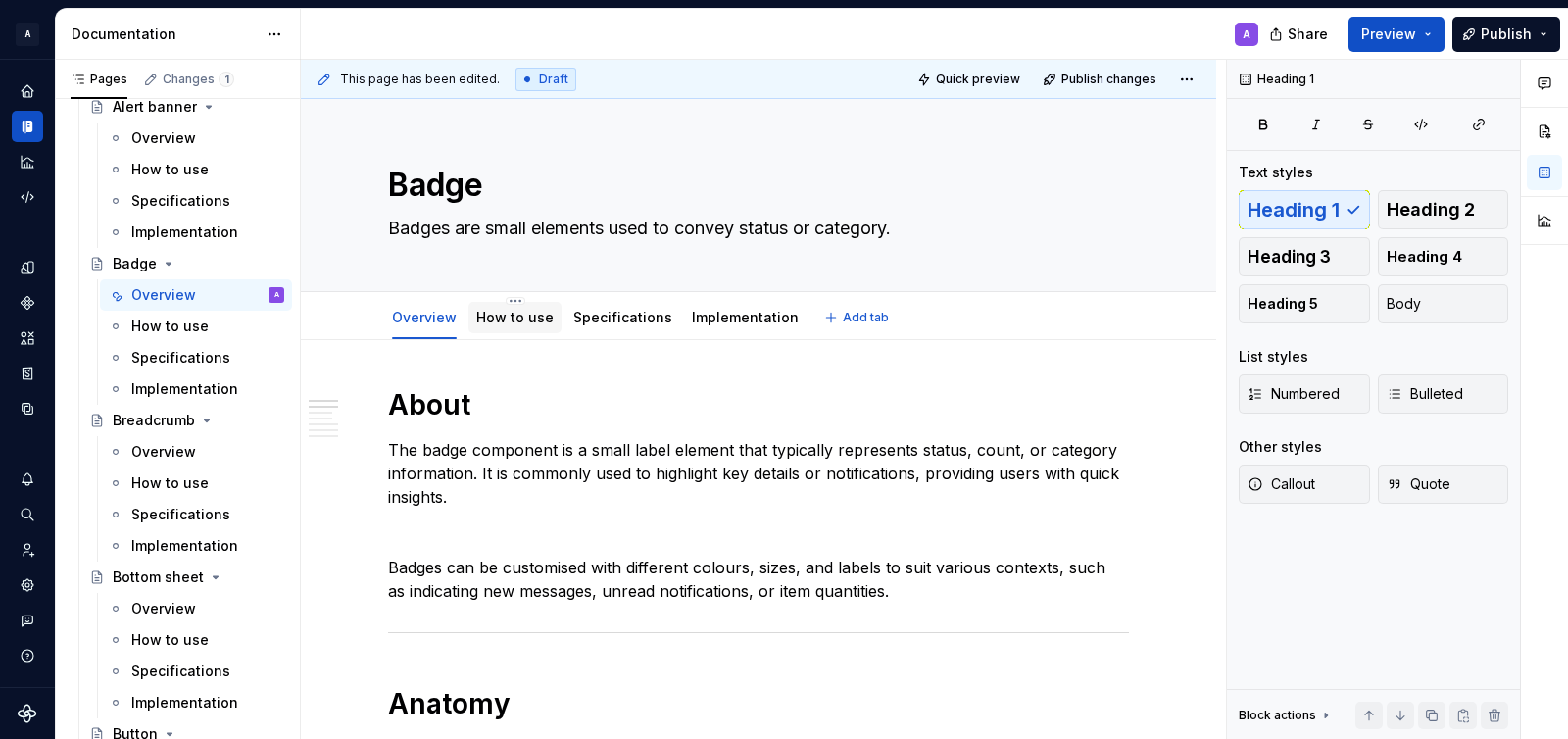
click at [507, 319] on link "How to use" at bounding box center [515, 316] width 78 height 17
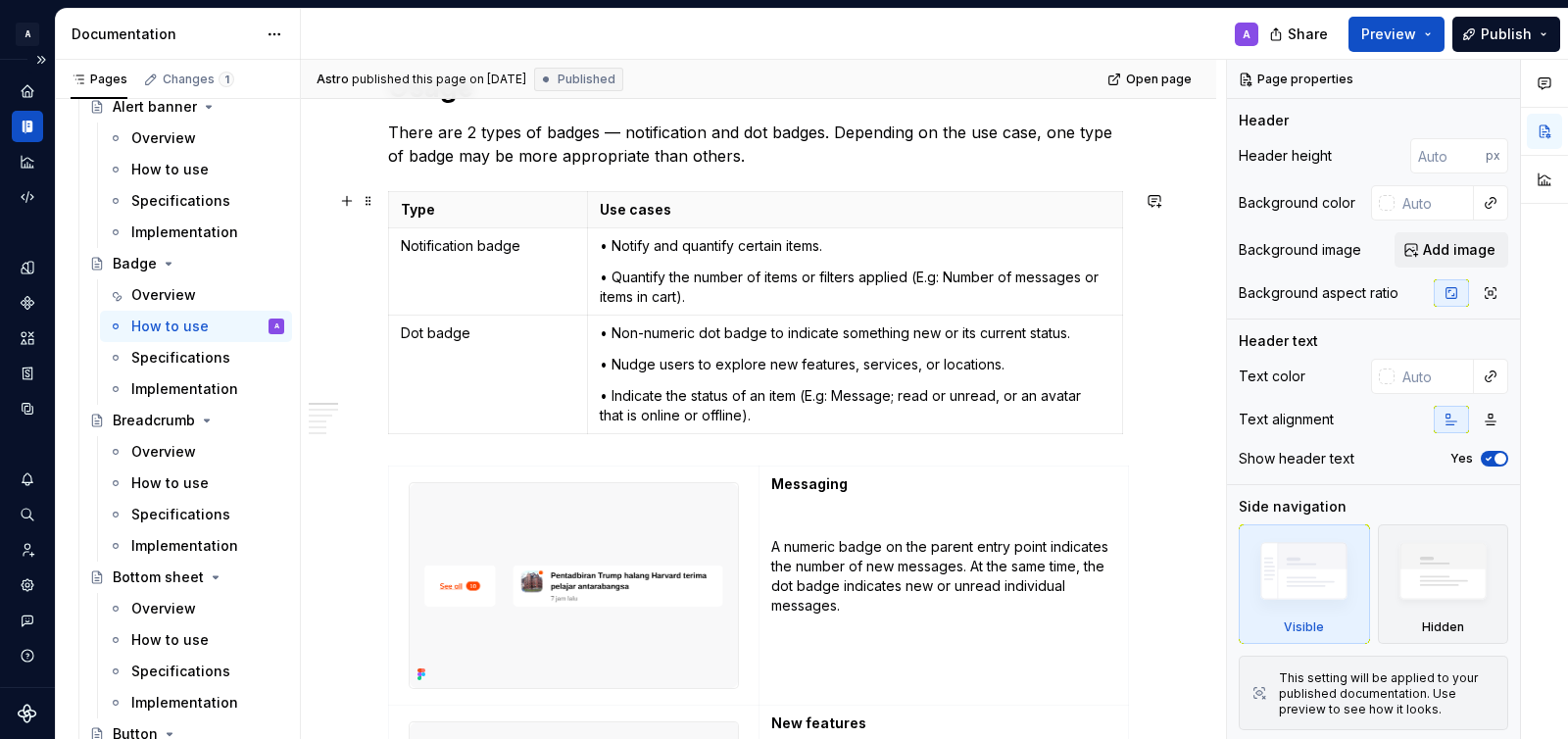
scroll to position [332, 0]
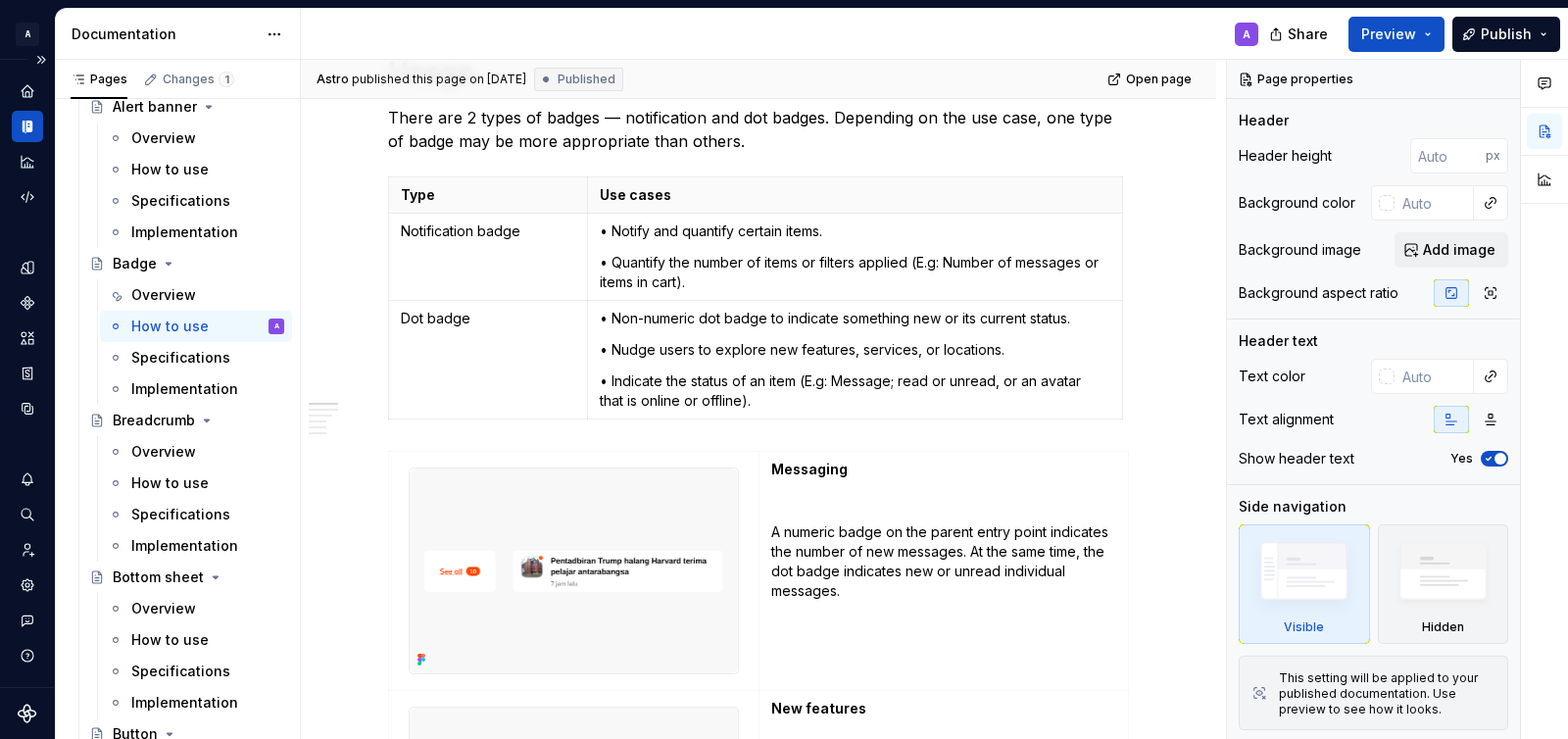
type textarea "*"
